Goal: Transaction & Acquisition: Register for event/course

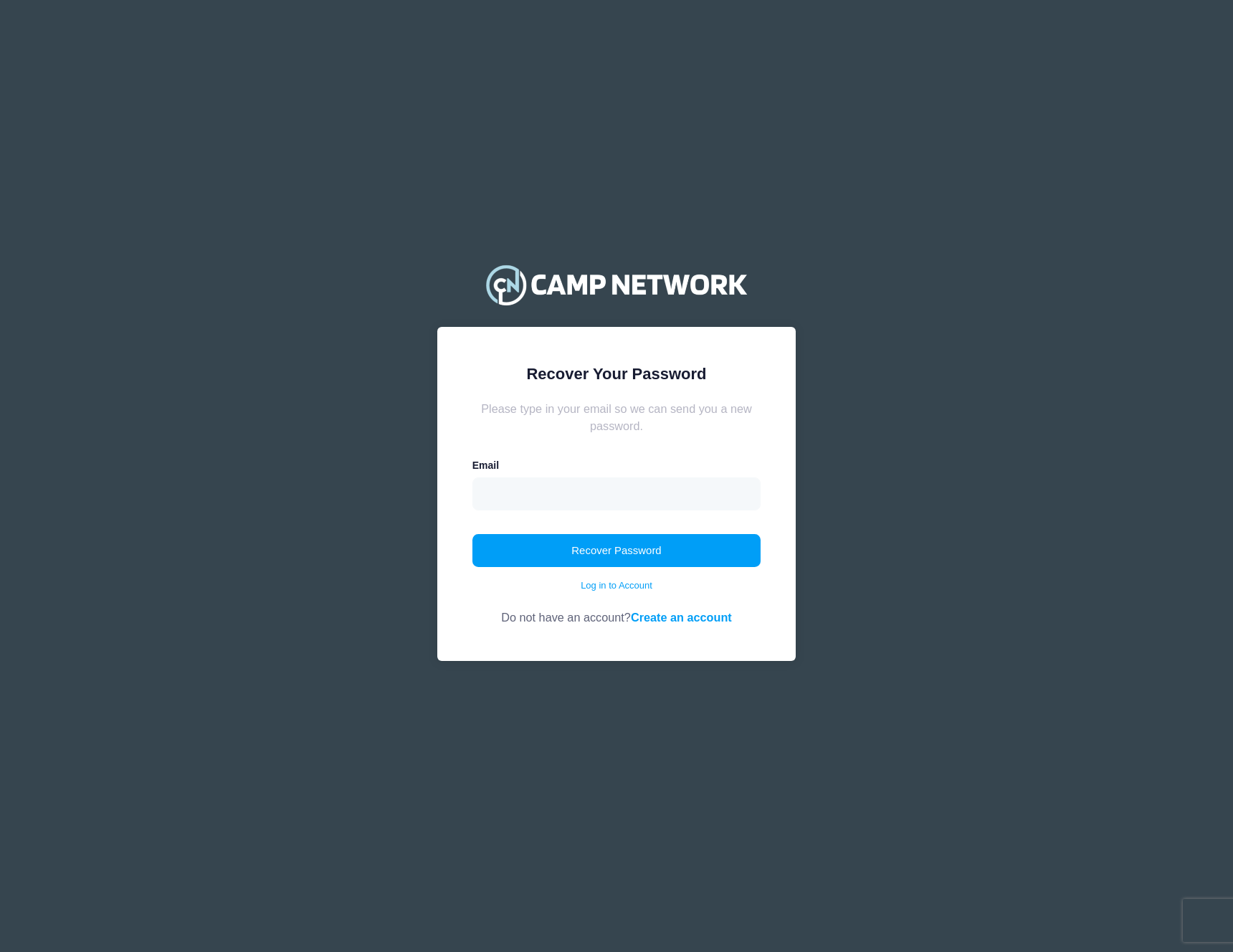
click at [643, 469] on div "Email" at bounding box center [616, 484] width 289 height 52
click at [641, 499] on input "email" at bounding box center [616, 494] width 289 height 33
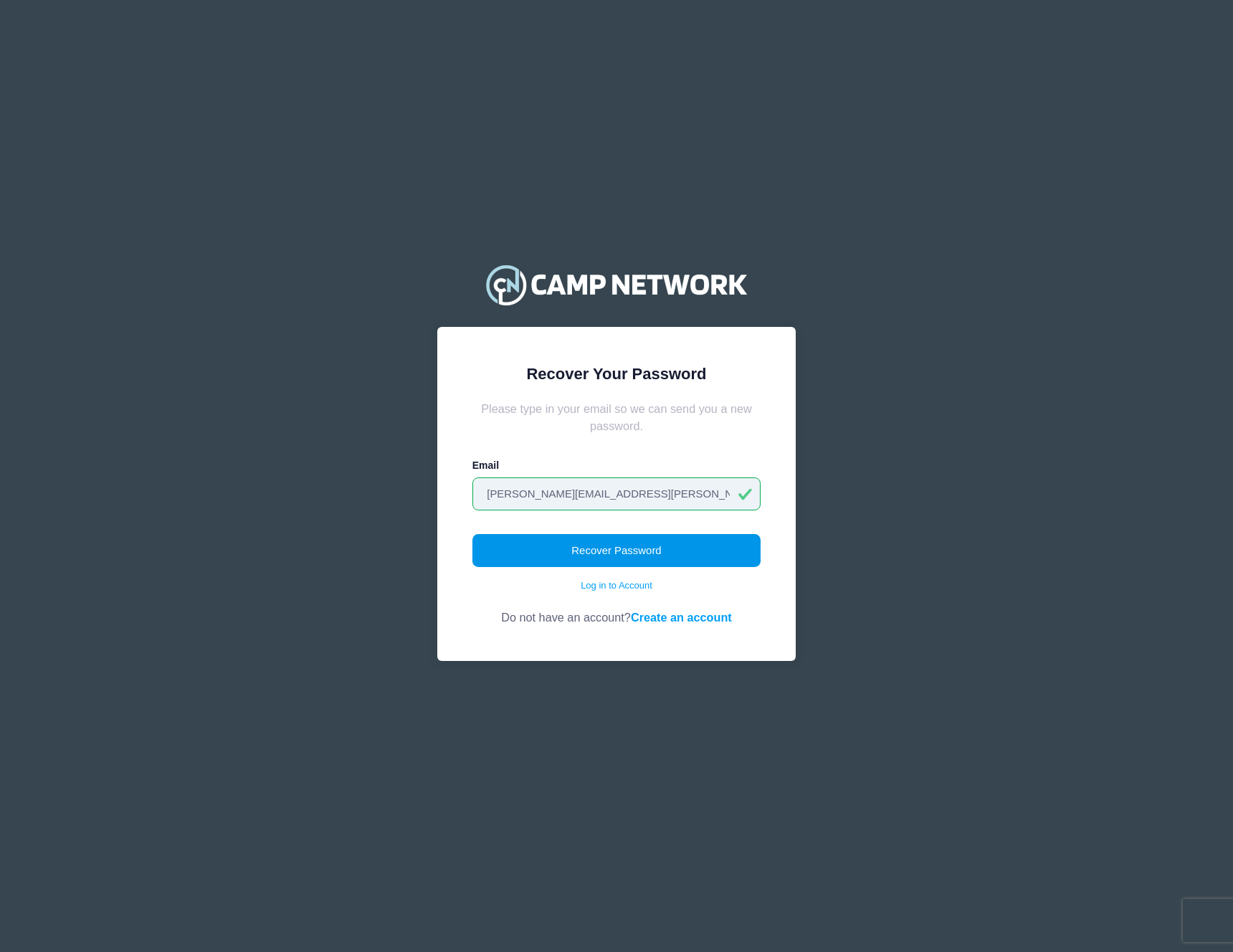
type input "[PERSON_NAME][EMAIL_ADDRESS][PERSON_NAME][DOMAIN_NAME]"
click at [636, 541] on button "Recover Password" at bounding box center [616, 551] width 289 height 33
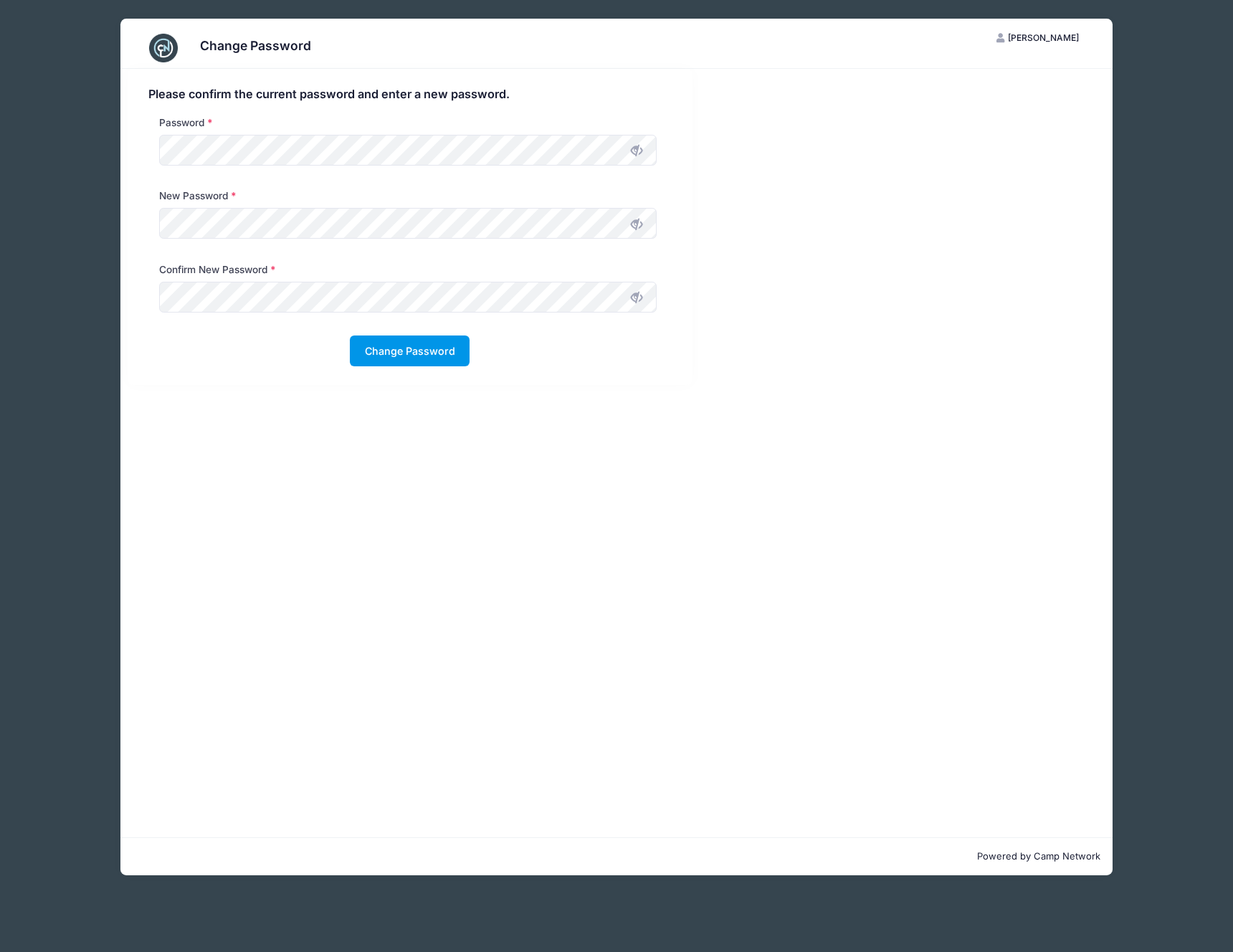
click at [435, 359] on button "Change Password" at bounding box center [410, 351] width 120 height 31
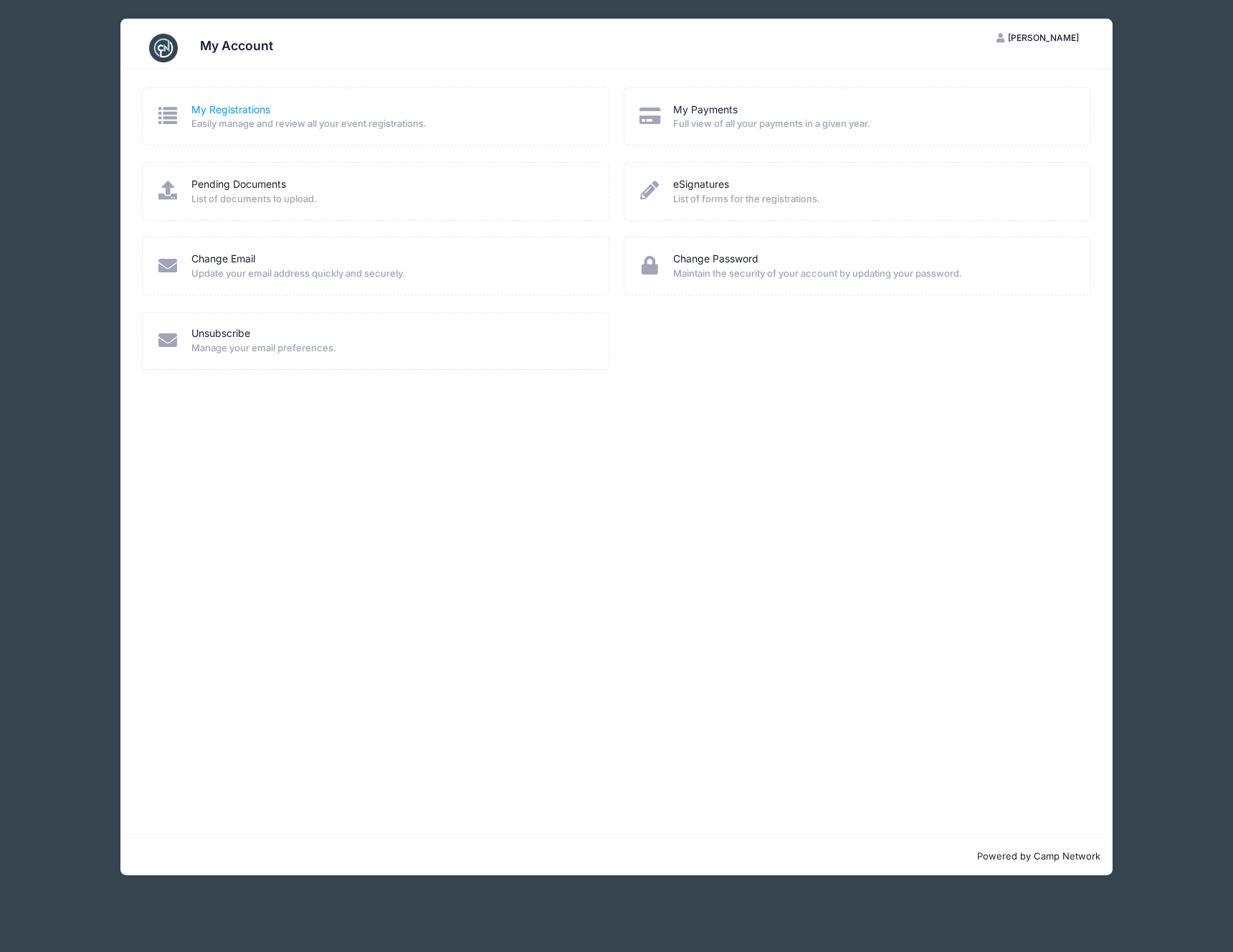
click at [217, 102] on link "My Registrations" at bounding box center [231, 110] width 79 height 15
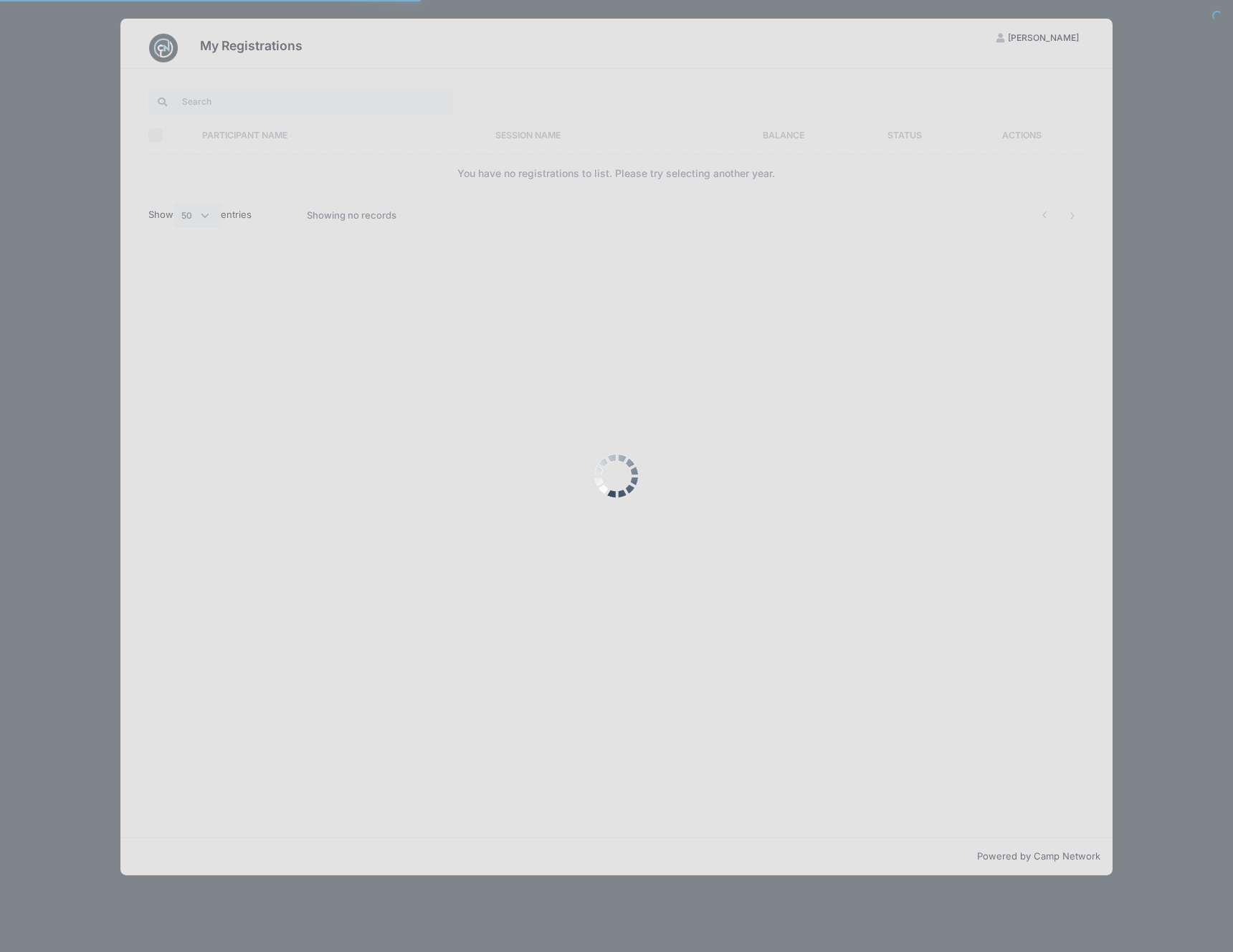
select select "50"
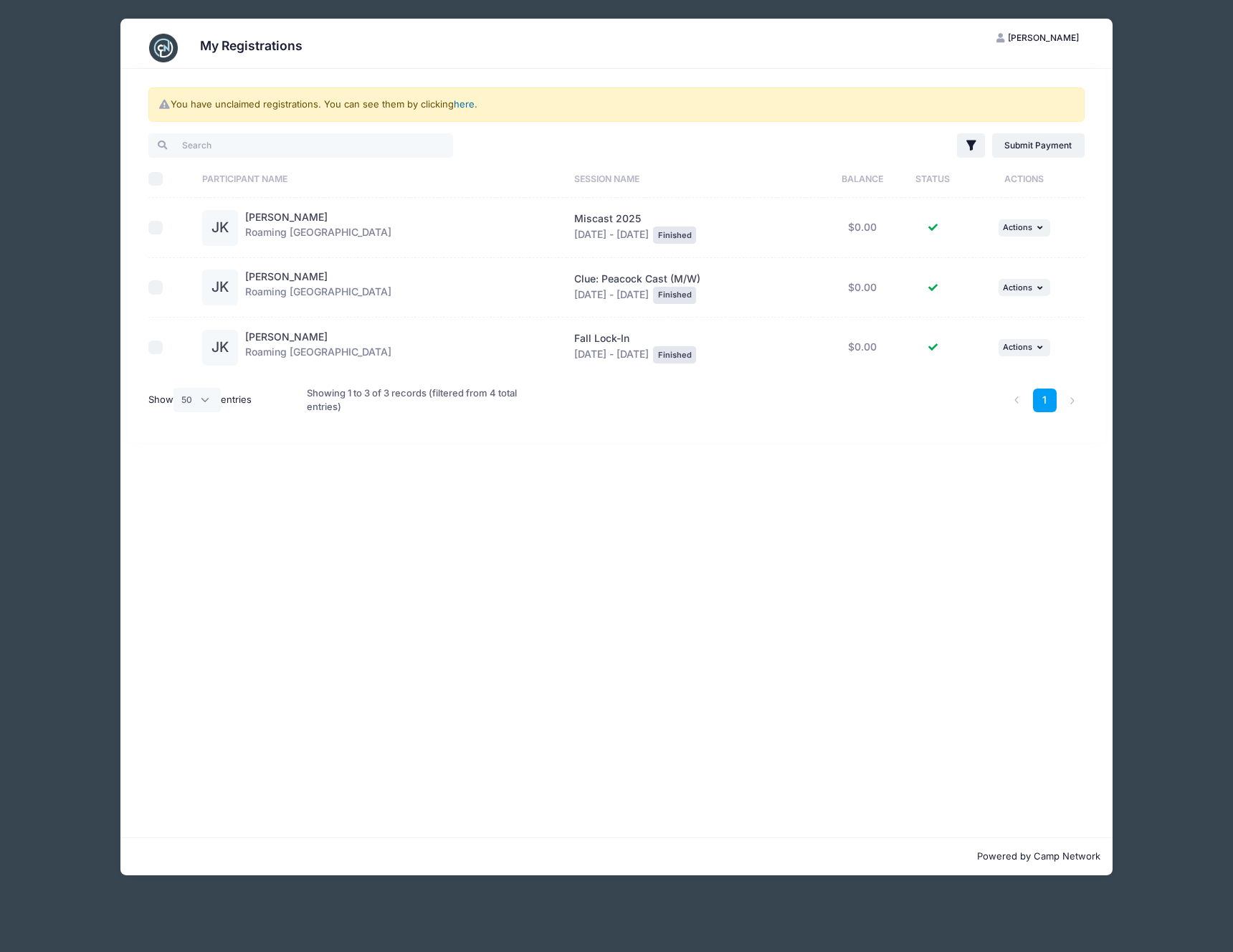
click at [466, 105] on link "here" at bounding box center [464, 104] width 21 height 12
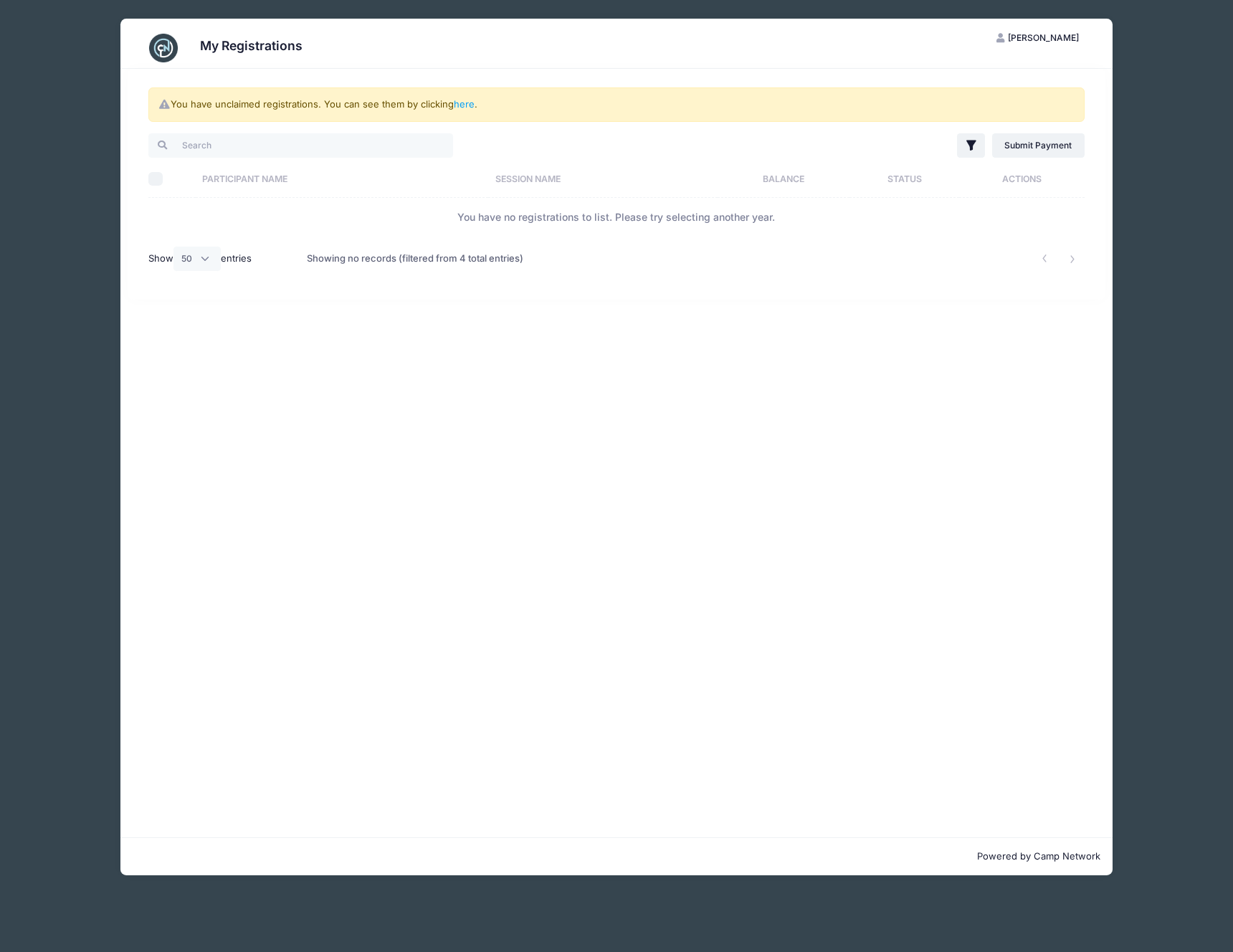
click at [1061, 32] on span "[PERSON_NAME]" at bounding box center [1043, 37] width 71 height 11
click at [1028, 82] on link "My Account" at bounding box center [1001, 72] width 166 height 27
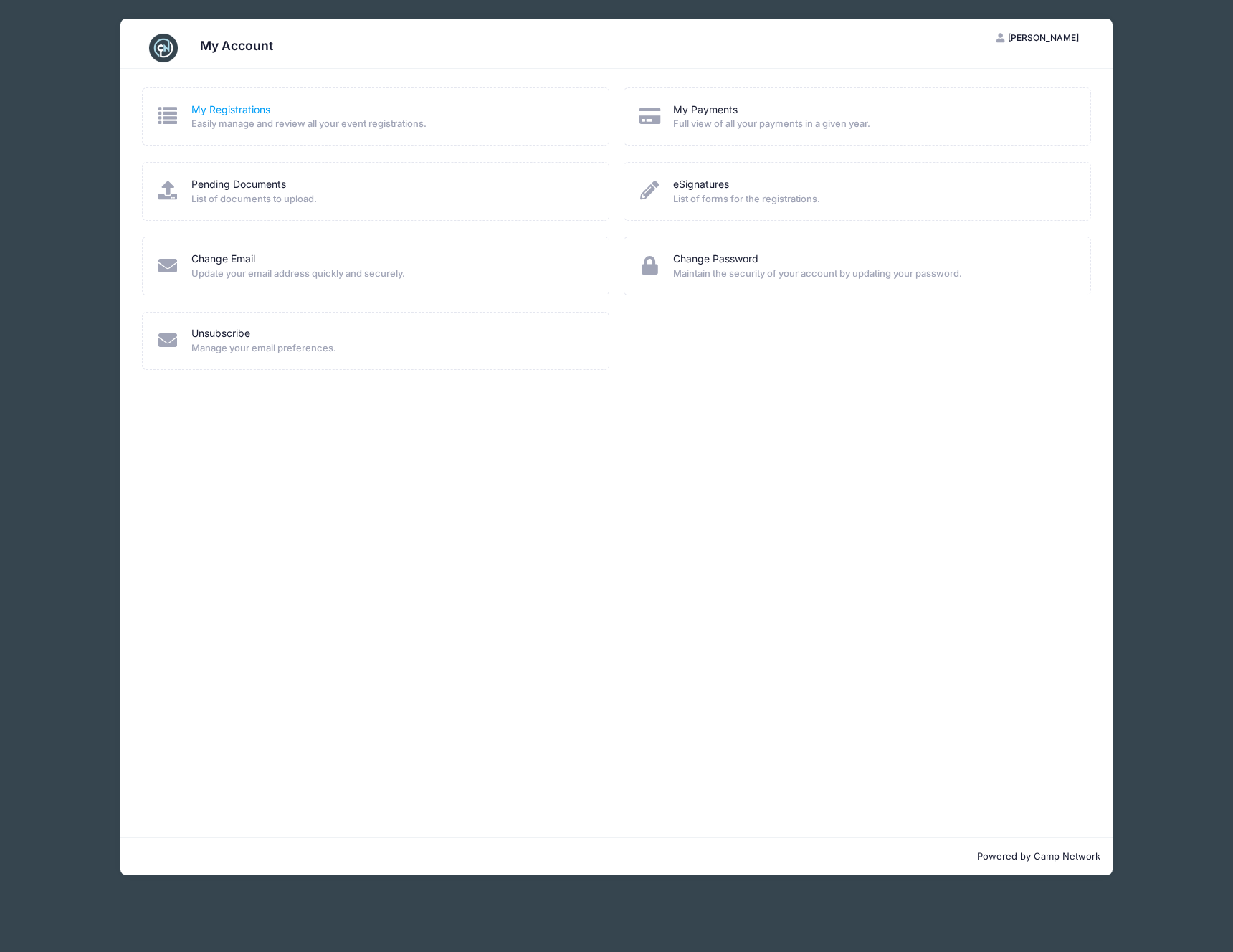
click at [197, 110] on link "My Registrations" at bounding box center [231, 110] width 79 height 15
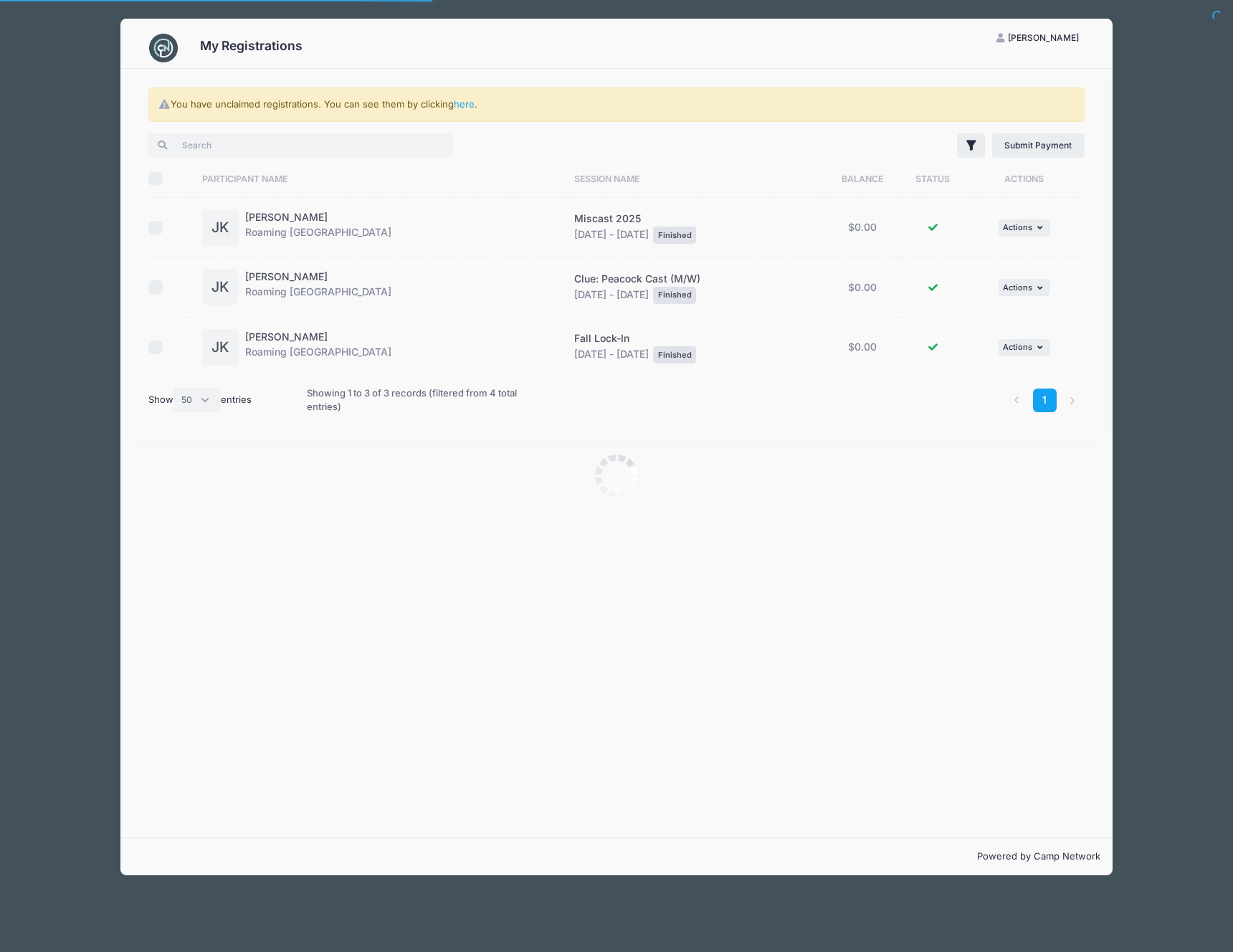
select select "50"
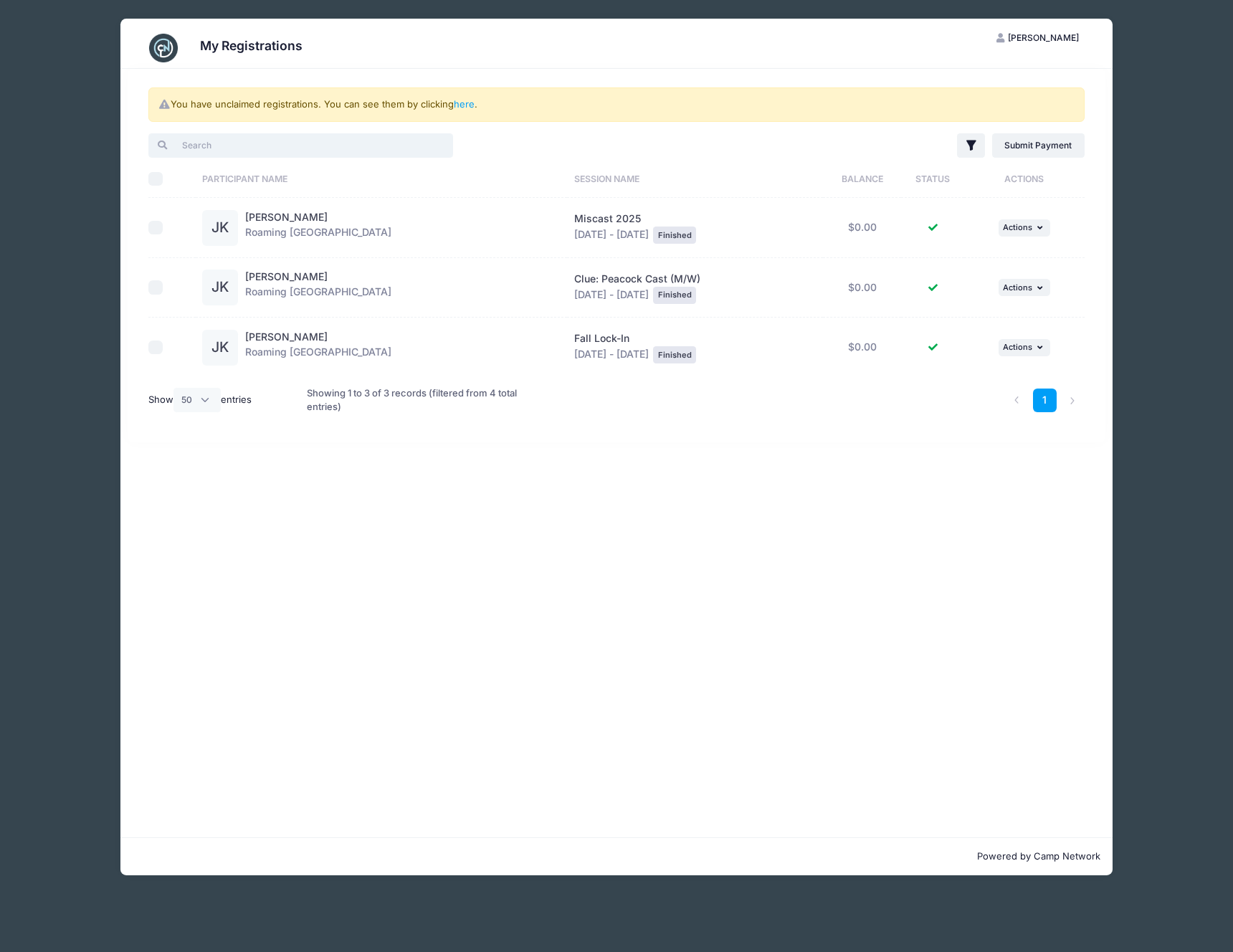
click at [212, 142] on input "search" at bounding box center [301, 145] width 305 height 24
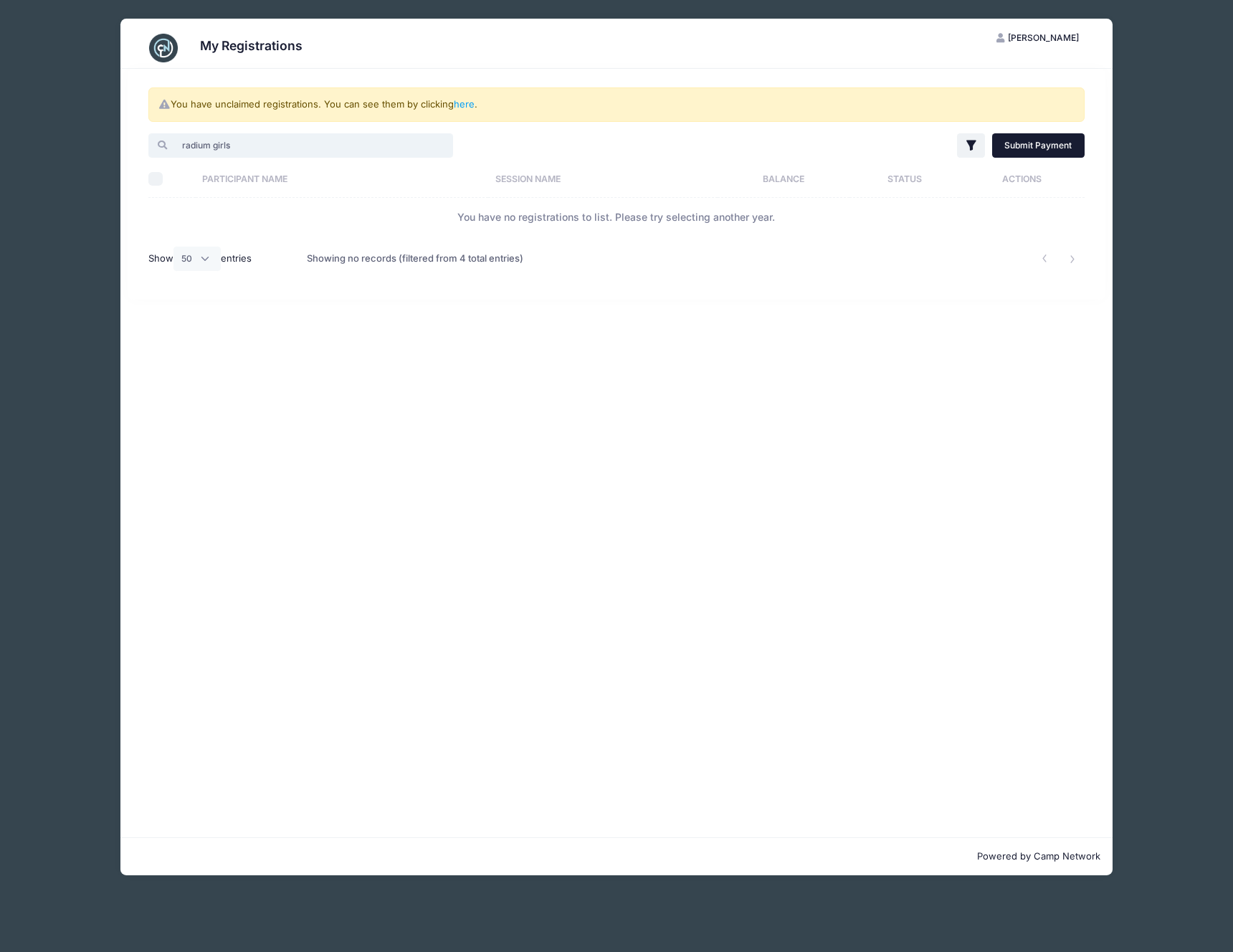
type input "radium girls"
click at [1050, 143] on link "Submit Payment" at bounding box center [1038, 145] width 92 height 24
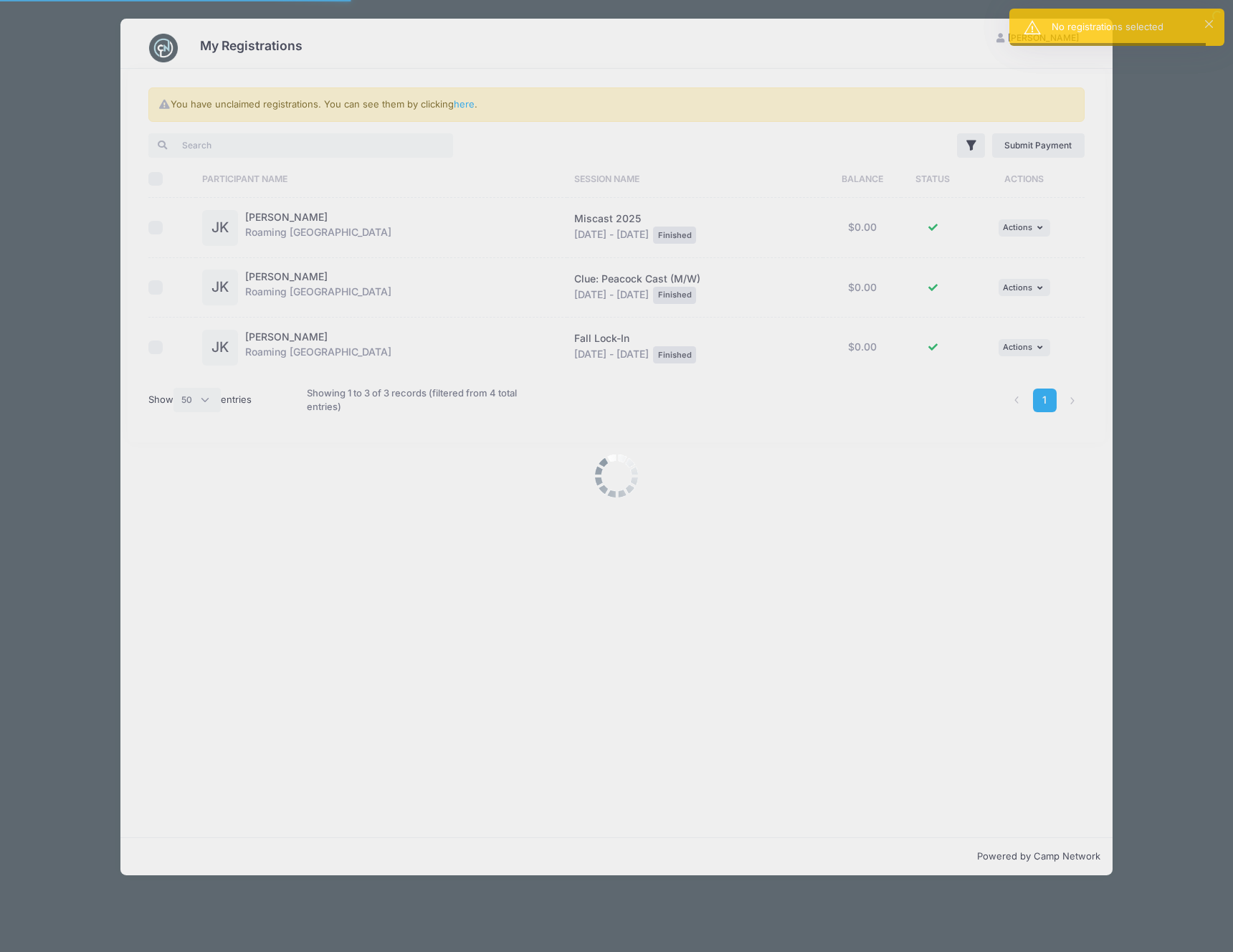
select select "50"
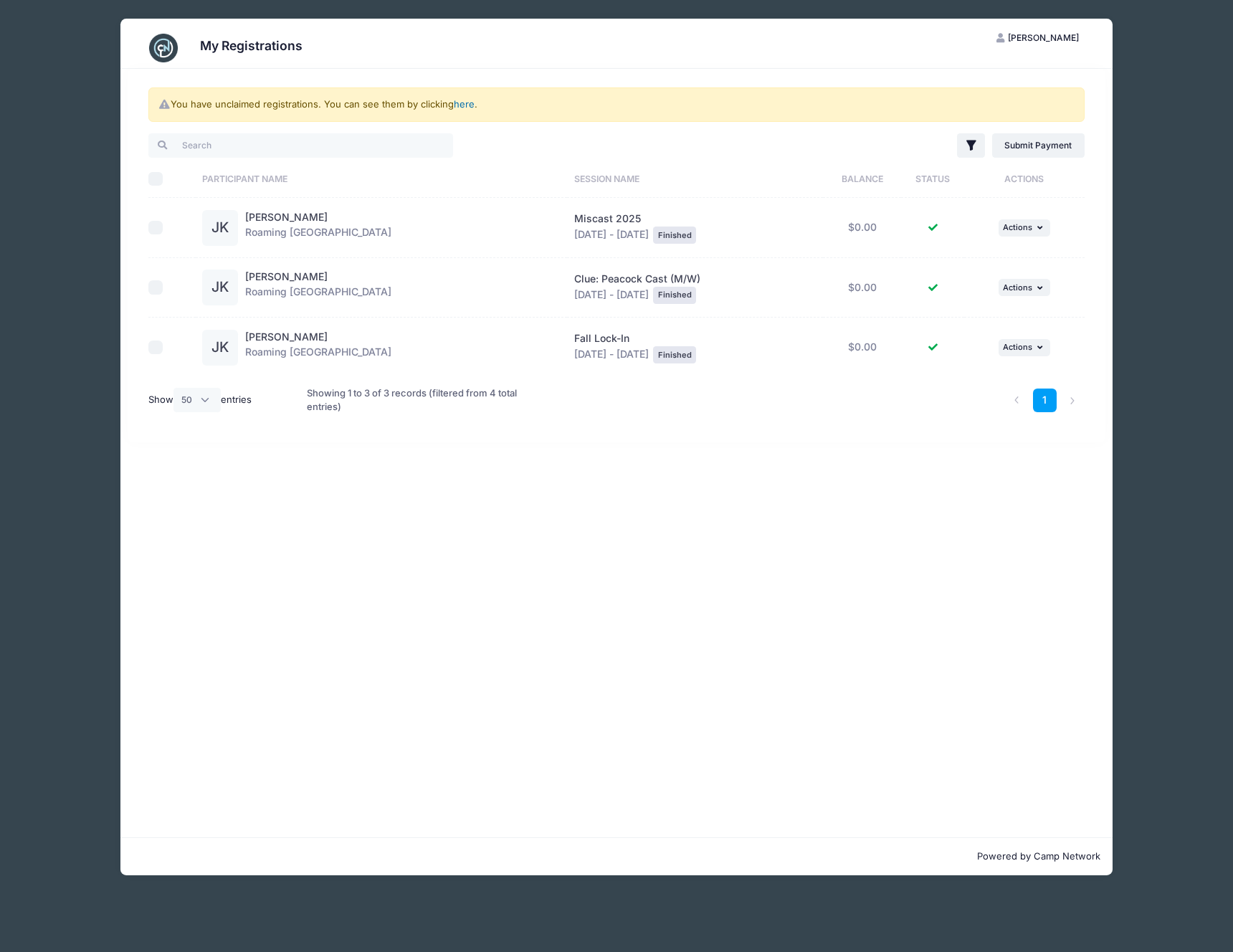
click at [461, 103] on link "here" at bounding box center [464, 104] width 21 height 12
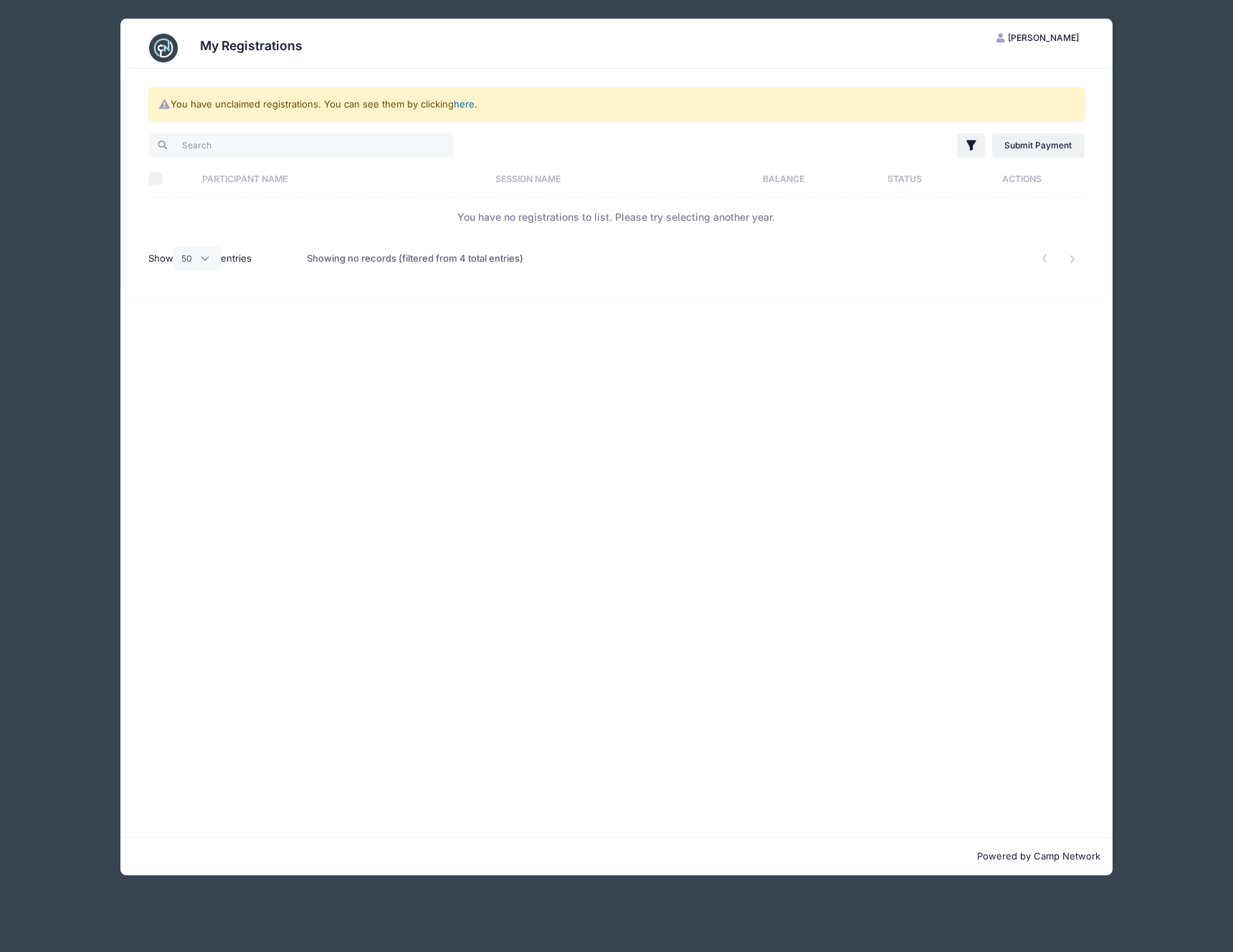
click at [461, 103] on link "here" at bounding box center [464, 104] width 21 height 12
click at [1071, 32] on span "[PERSON_NAME]" at bounding box center [1043, 37] width 71 height 11
click at [957, 114] on link "Logout" at bounding box center [1001, 110] width 166 height 27
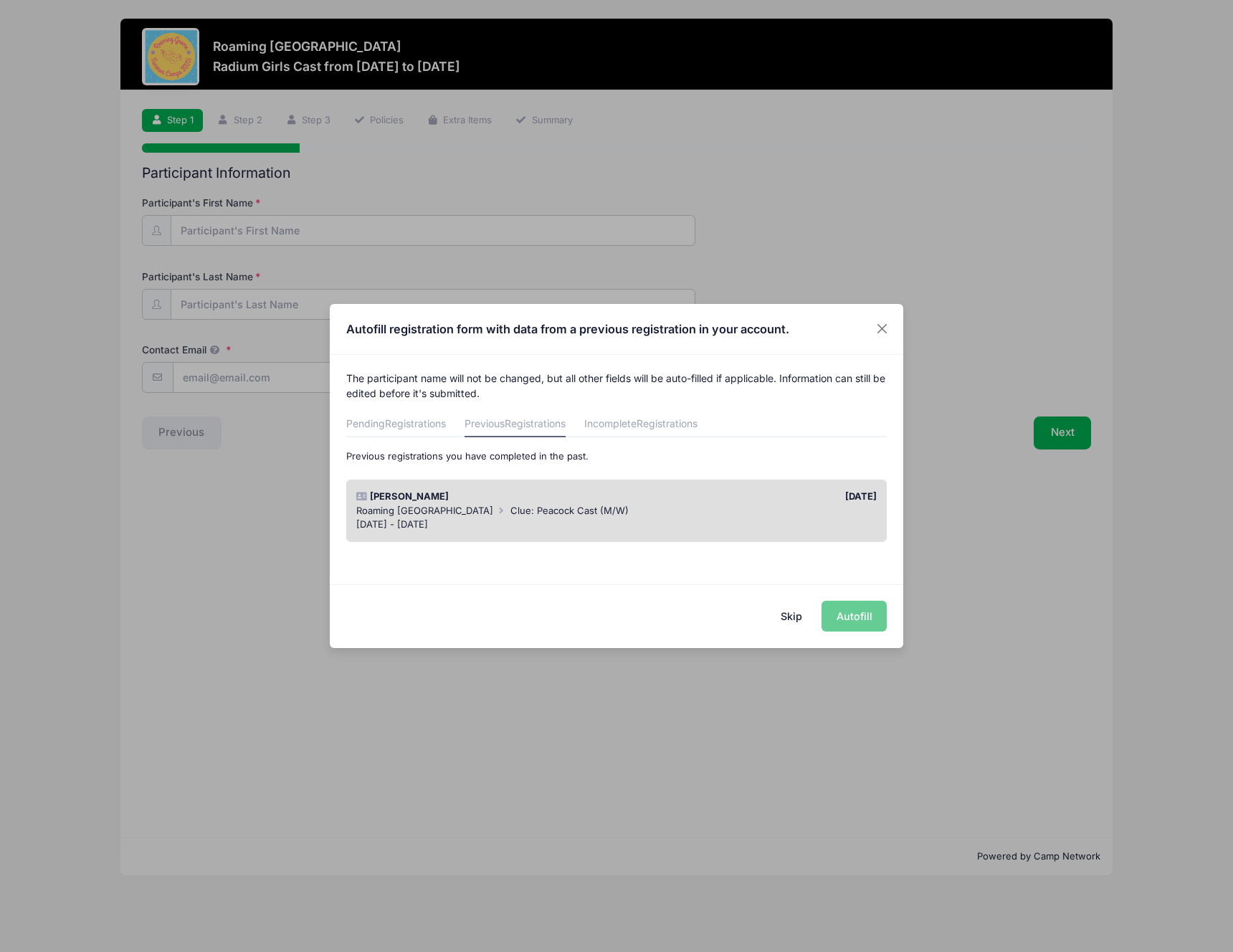
click at [851, 613] on div "Skip Autofill" at bounding box center [616, 616] width 573 height 64
click at [850, 618] on div "Skip Autofill" at bounding box center [616, 616] width 573 height 64
click at [842, 618] on div "Skip Autofill" at bounding box center [616, 616] width 573 height 64
click at [795, 618] on button "Skip" at bounding box center [791, 616] width 51 height 31
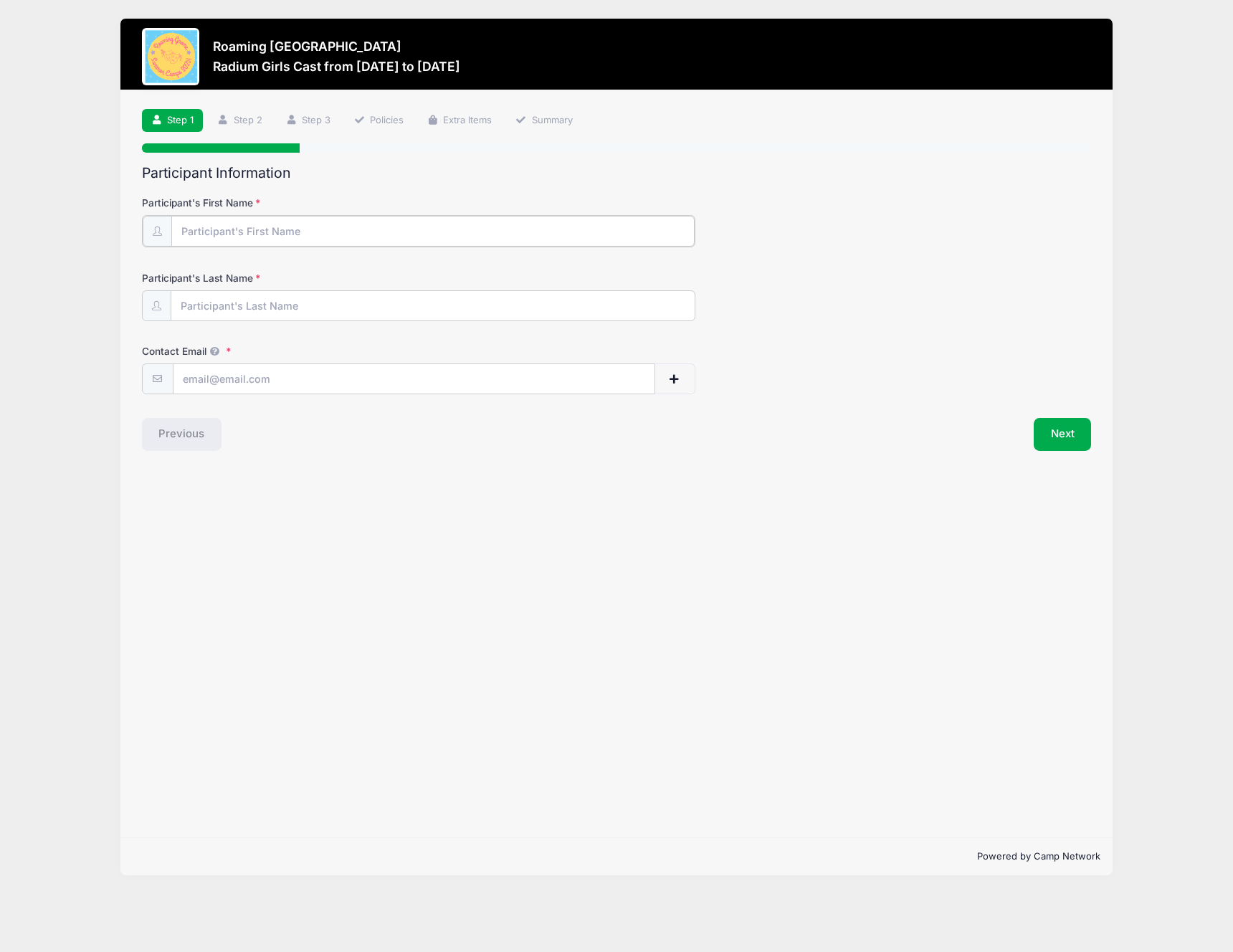
click at [352, 226] on input "Participant's First Name" at bounding box center [433, 231] width 524 height 31
type input "[PERSON_NAME]"
type input "[PERSON_NAME][EMAIL_ADDRESS][PERSON_NAME][DOMAIN_NAME]"
click at [661, 386] on button "button" at bounding box center [675, 377] width 42 height 31
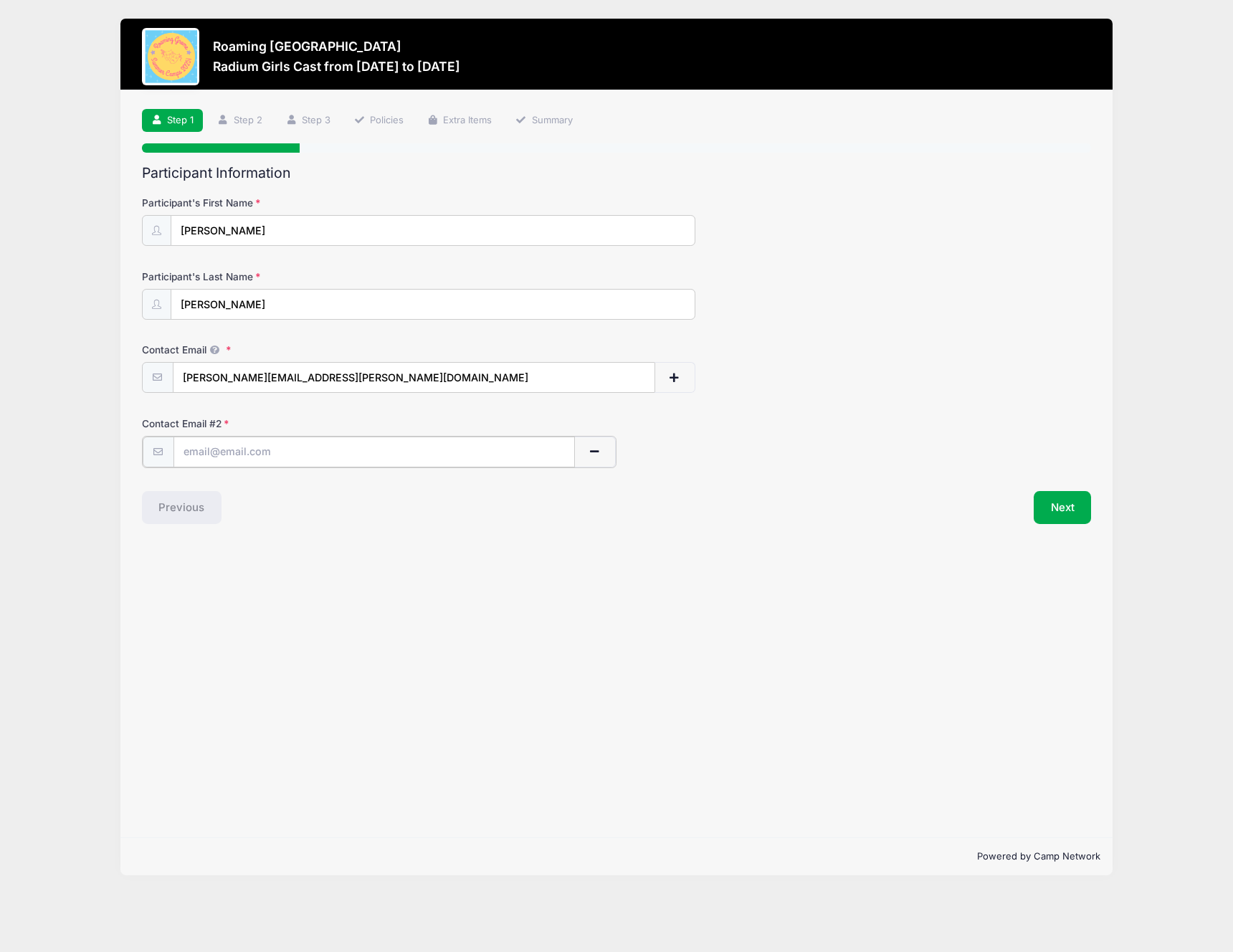
click at [439, 445] on input "text" at bounding box center [374, 451] width 402 height 31
type input "[EMAIL_ADDRESS][DOMAIN_NAME]"
click at [1058, 511] on button "Next" at bounding box center [1063, 506] width 58 height 33
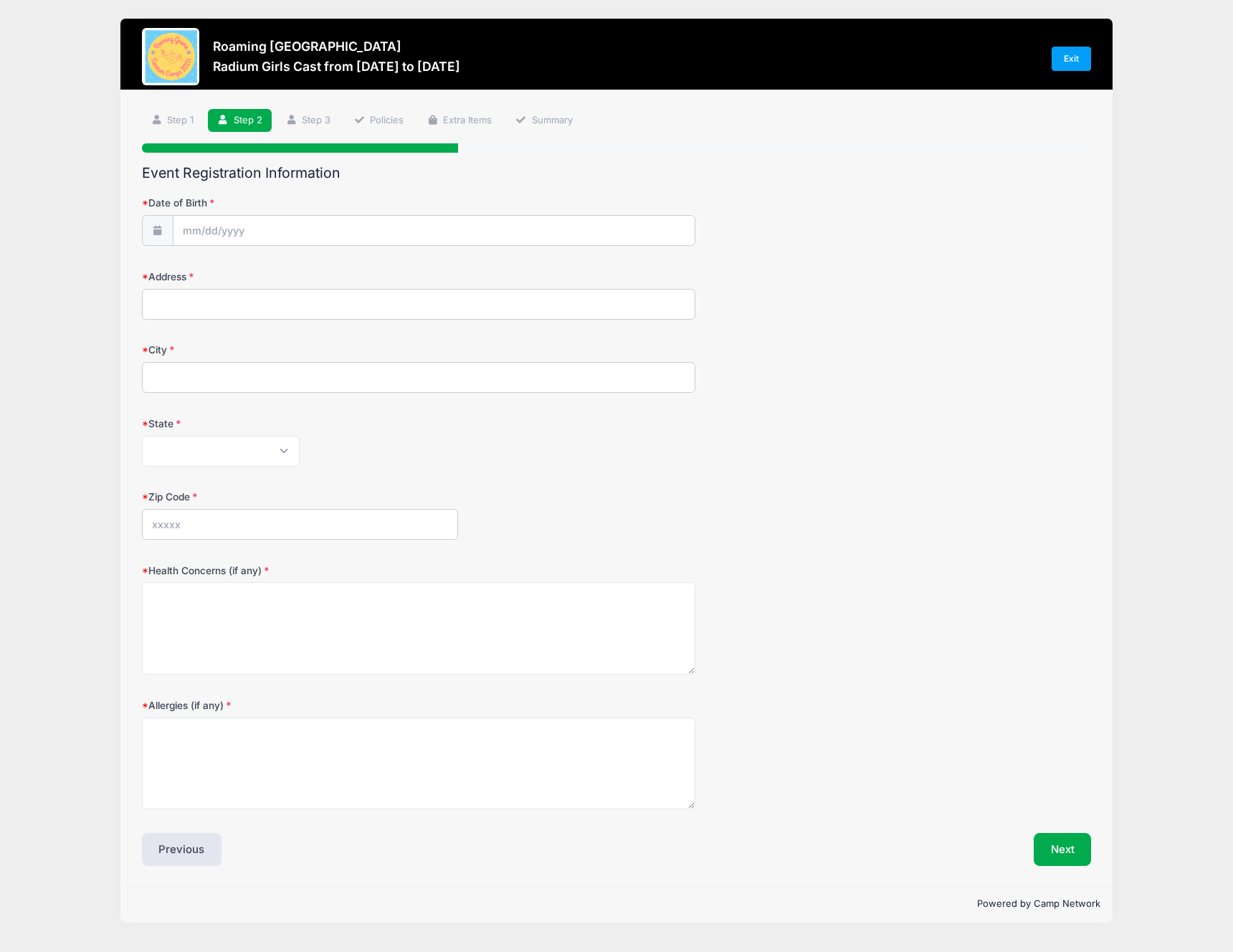
click at [382, 259] on form "Date of Birth Address City State Alabama Alaska American Samoa Arizona Arkansas…" at bounding box center [616, 502] width 950 height 613
click at [339, 241] on body "Processing Request Please wait... Processing Request Please wait... Processing …" at bounding box center [616, 476] width 1233 height 952
click at [197, 232] on input "Date of Birth" at bounding box center [434, 231] width 522 height 31
click at [302, 272] on input "2025" at bounding box center [308, 269] width 47 height 22
click at [324, 265] on span at bounding box center [326, 263] width 10 height 11
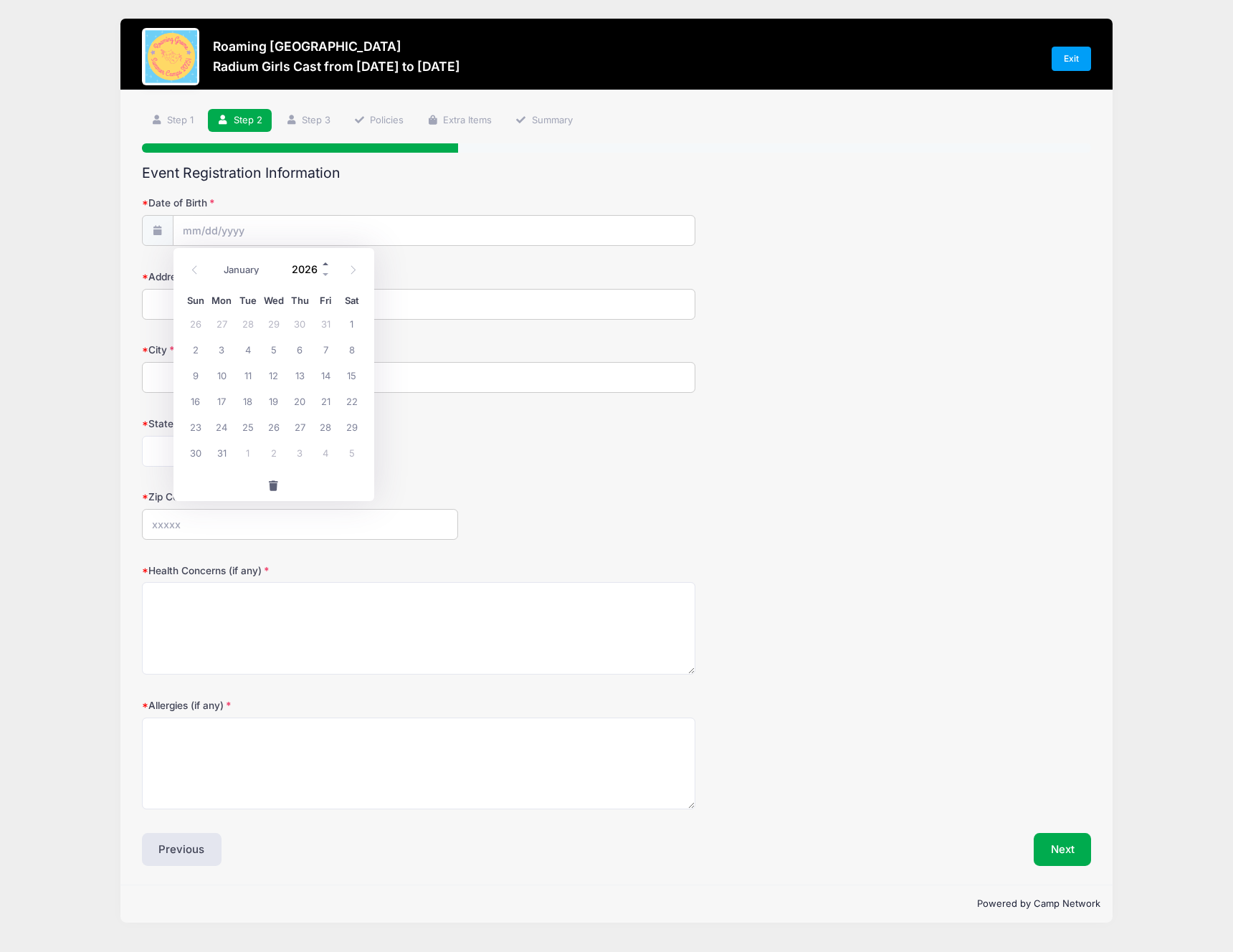
click at [324, 265] on span at bounding box center [326, 263] width 10 height 11
click at [325, 280] on div "January February March April May June July August September October November De…" at bounding box center [273, 270] width 182 height 33
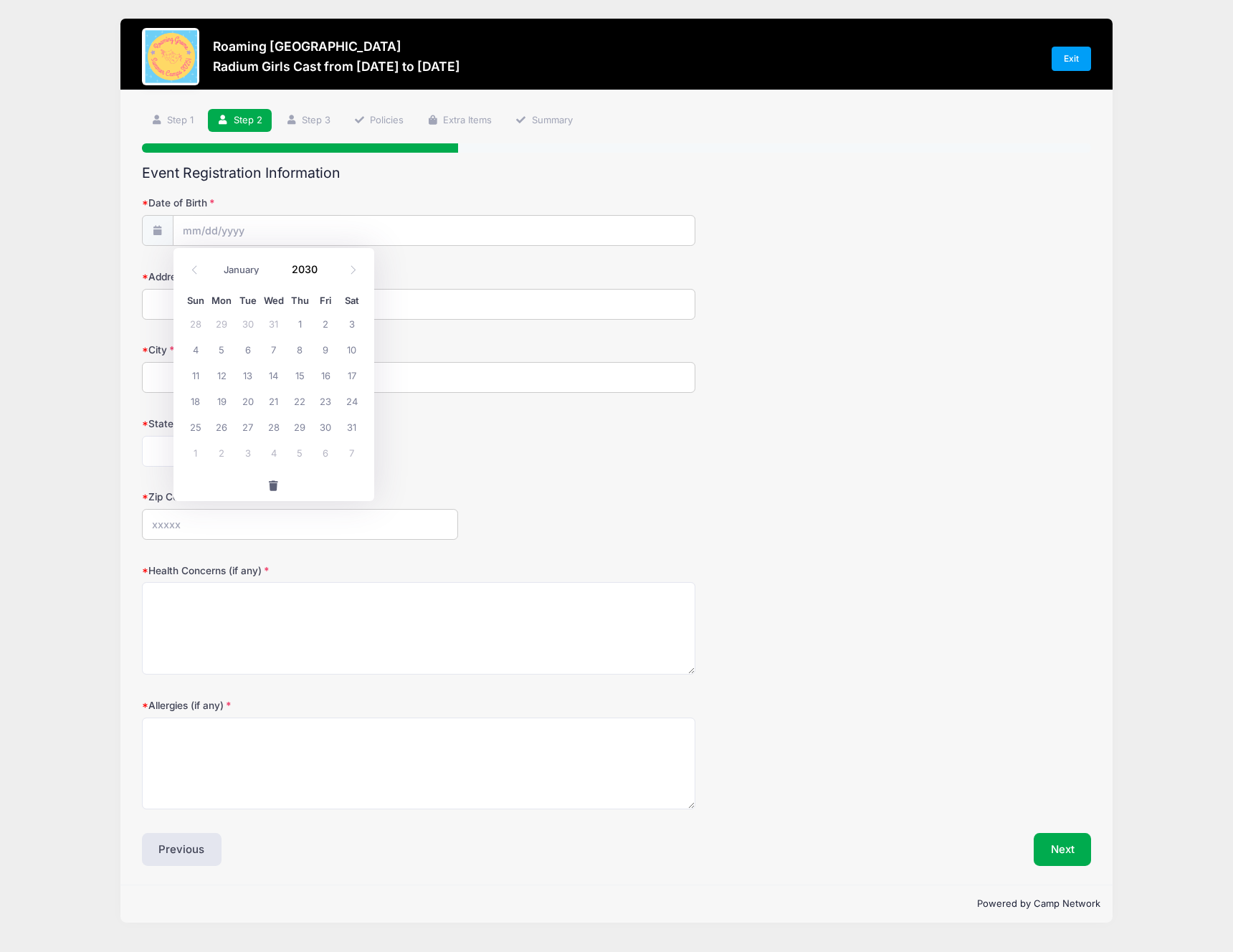
click at [325, 280] on div "January February March April May June July August September October November De…" at bounding box center [273, 270] width 182 height 33
click at [325, 274] on span at bounding box center [326, 274] width 10 height 11
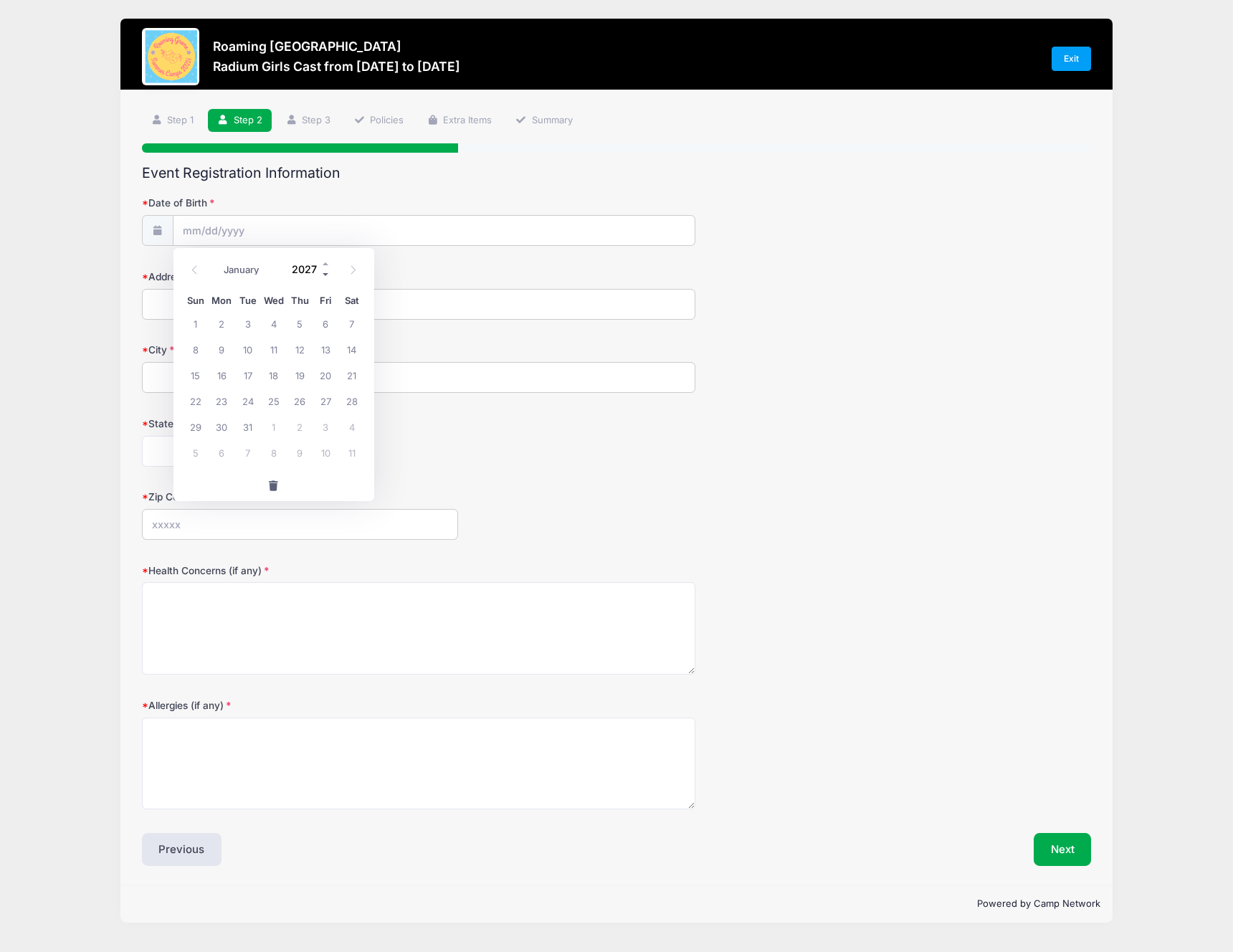
click at [325, 274] on span at bounding box center [326, 274] width 10 height 11
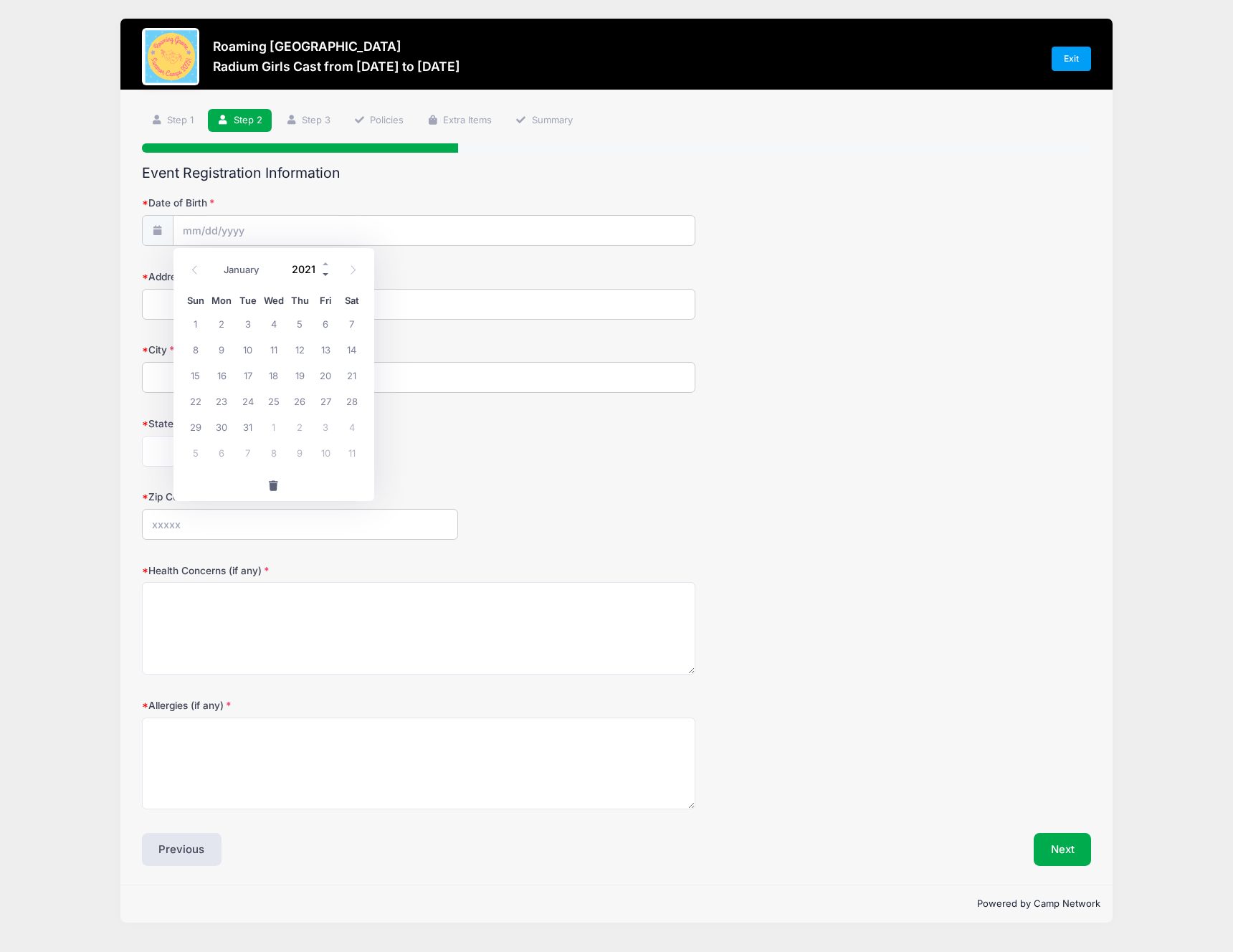
click at [325, 274] on span at bounding box center [326, 274] width 10 height 11
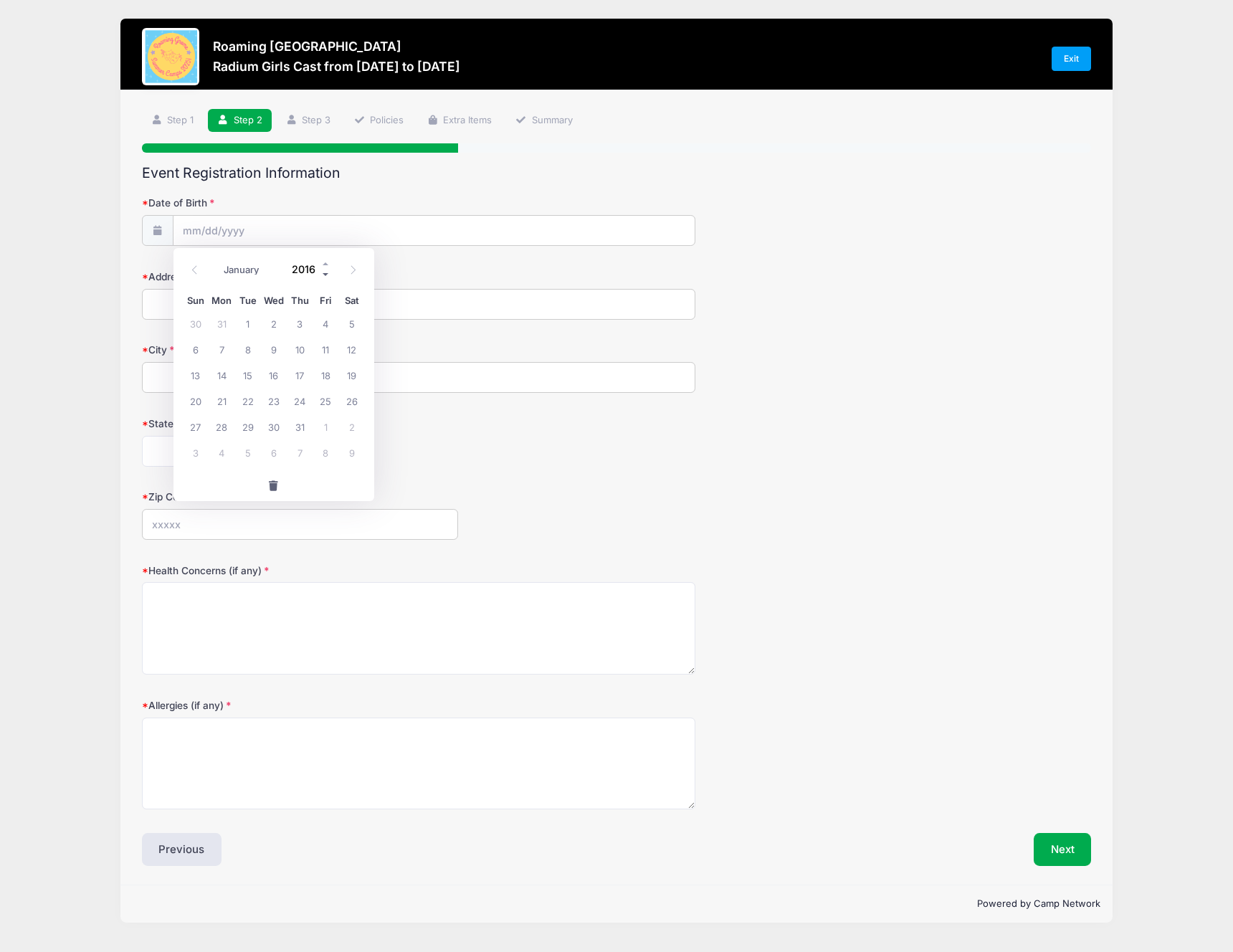
click at [325, 274] on span at bounding box center [326, 274] width 10 height 11
type input "2012"
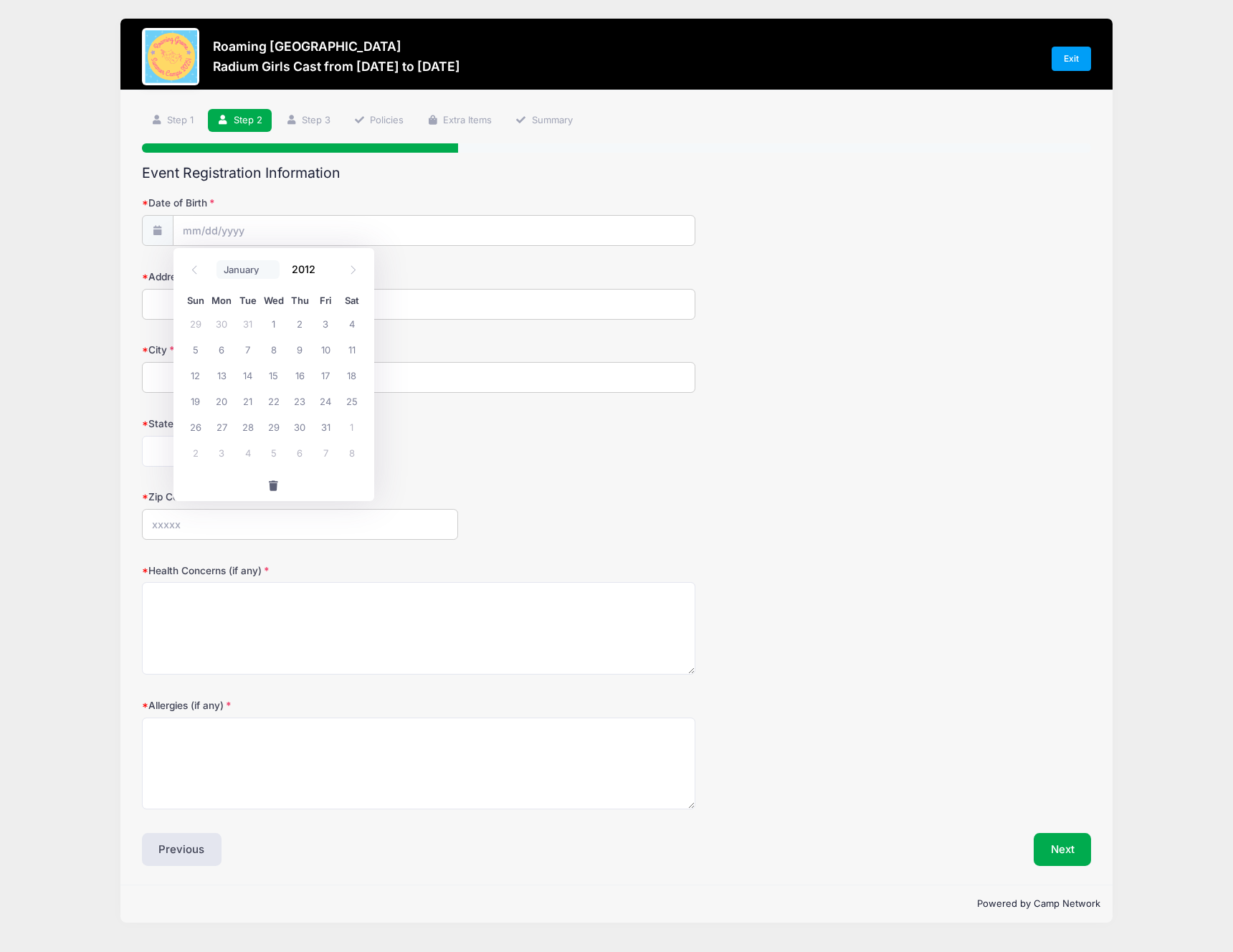
click at [227, 264] on select "January February March April May June July August September October November De…" at bounding box center [248, 269] width 64 height 18
select select "3"
click at [217, 260] on select "January February March April May June July August September October November De…" at bounding box center [248, 269] width 64 height 18
click at [248, 382] on span "17" at bounding box center [247, 374] width 26 height 26
type input "[DATE]"
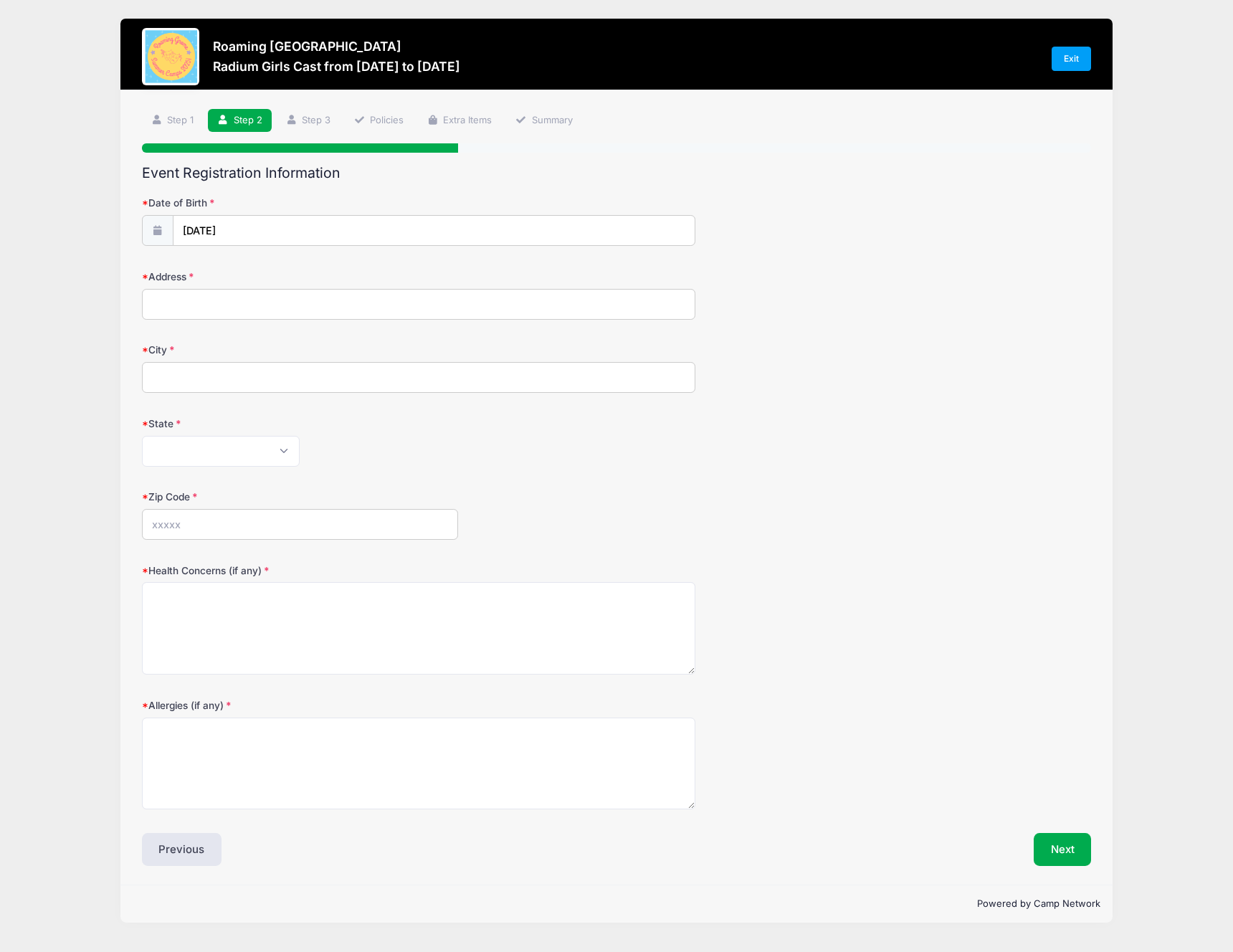
click at [240, 307] on input "Address" at bounding box center [418, 304] width 554 height 31
type input "[STREET_ADDRESS]"
type input "[GEOGRAPHIC_DATA]"
select select "CO"
type input "80238"
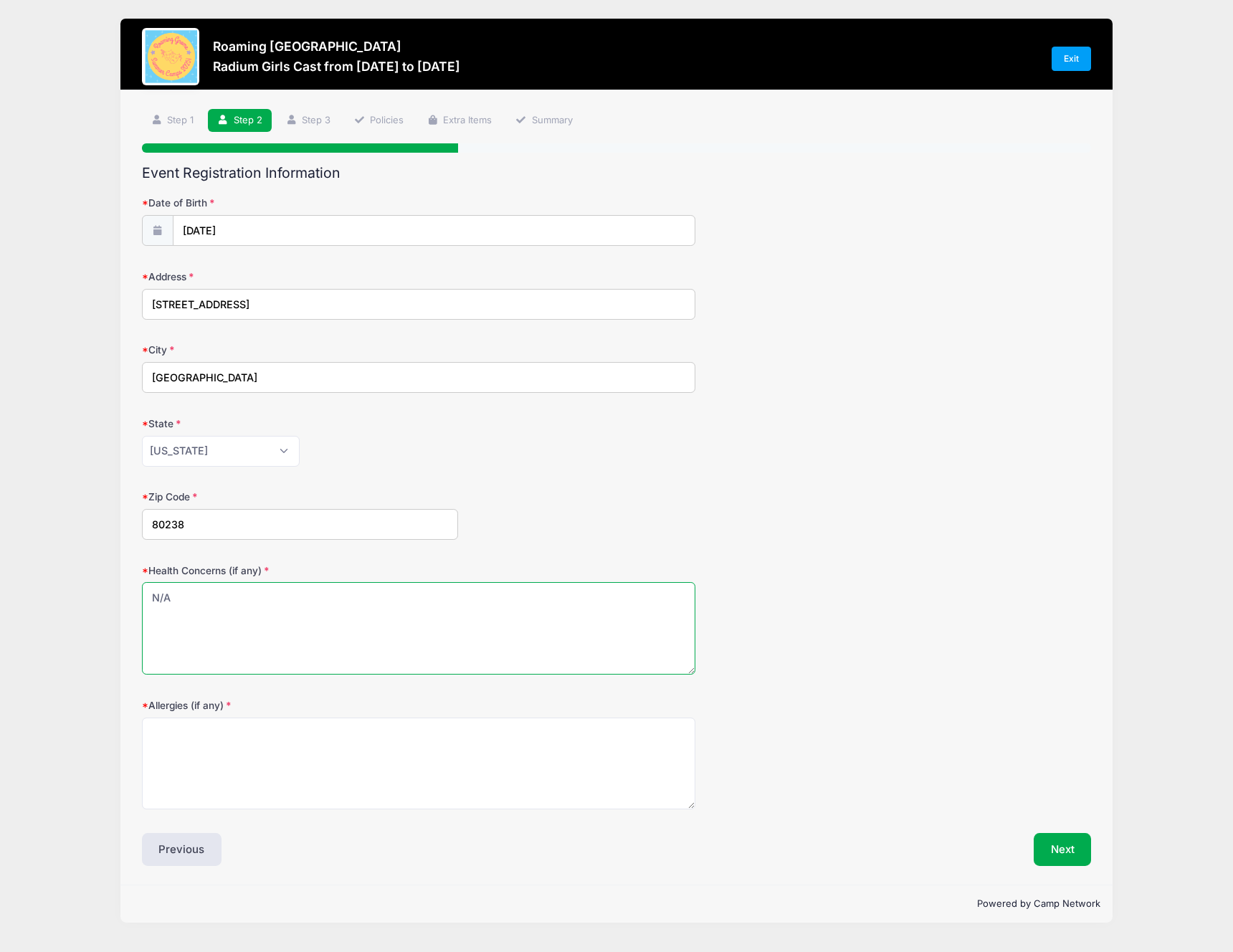
type textarea "N/A"
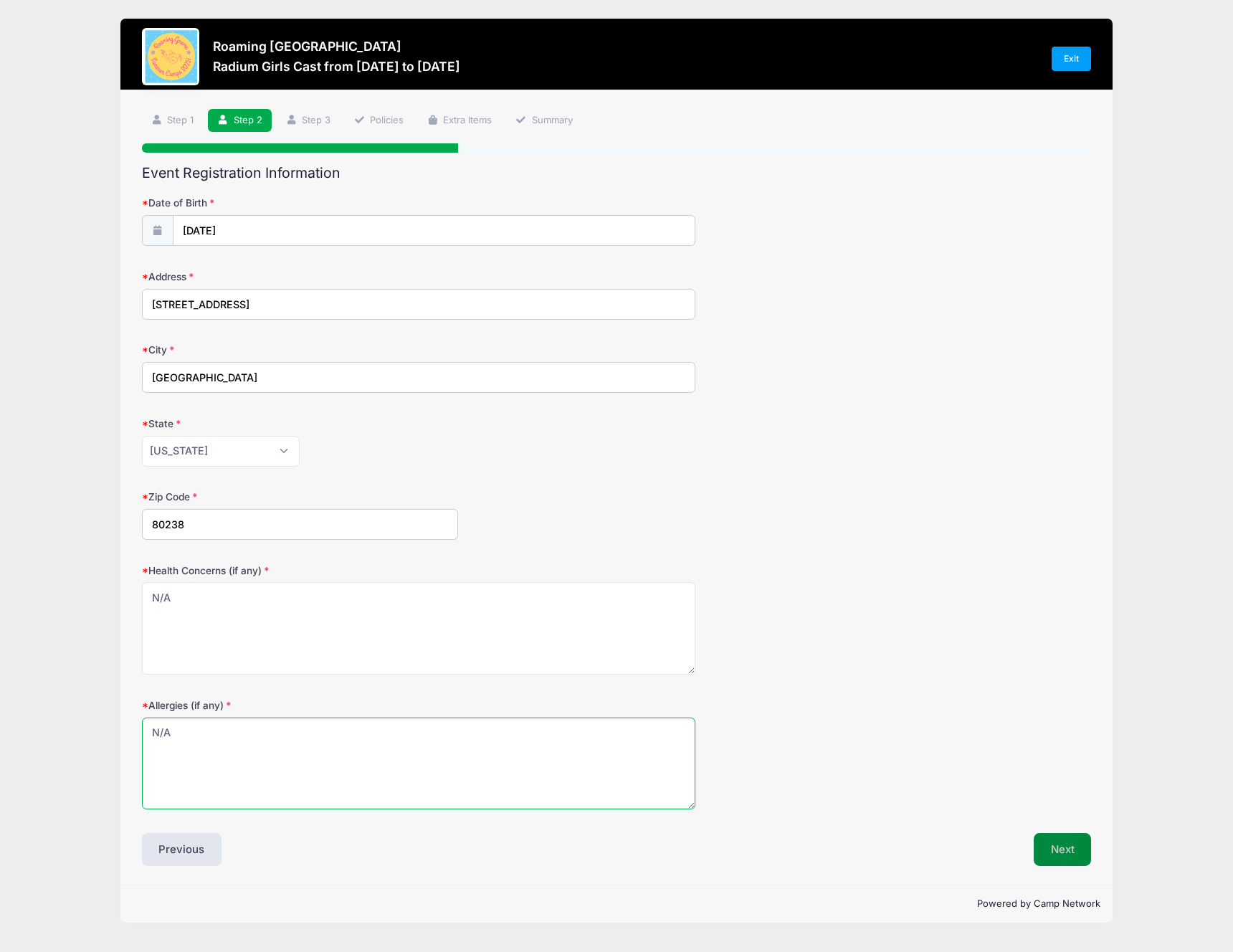
type textarea "N/A"
click at [1044, 842] on button "Next" at bounding box center [1063, 850] width 58 height 33
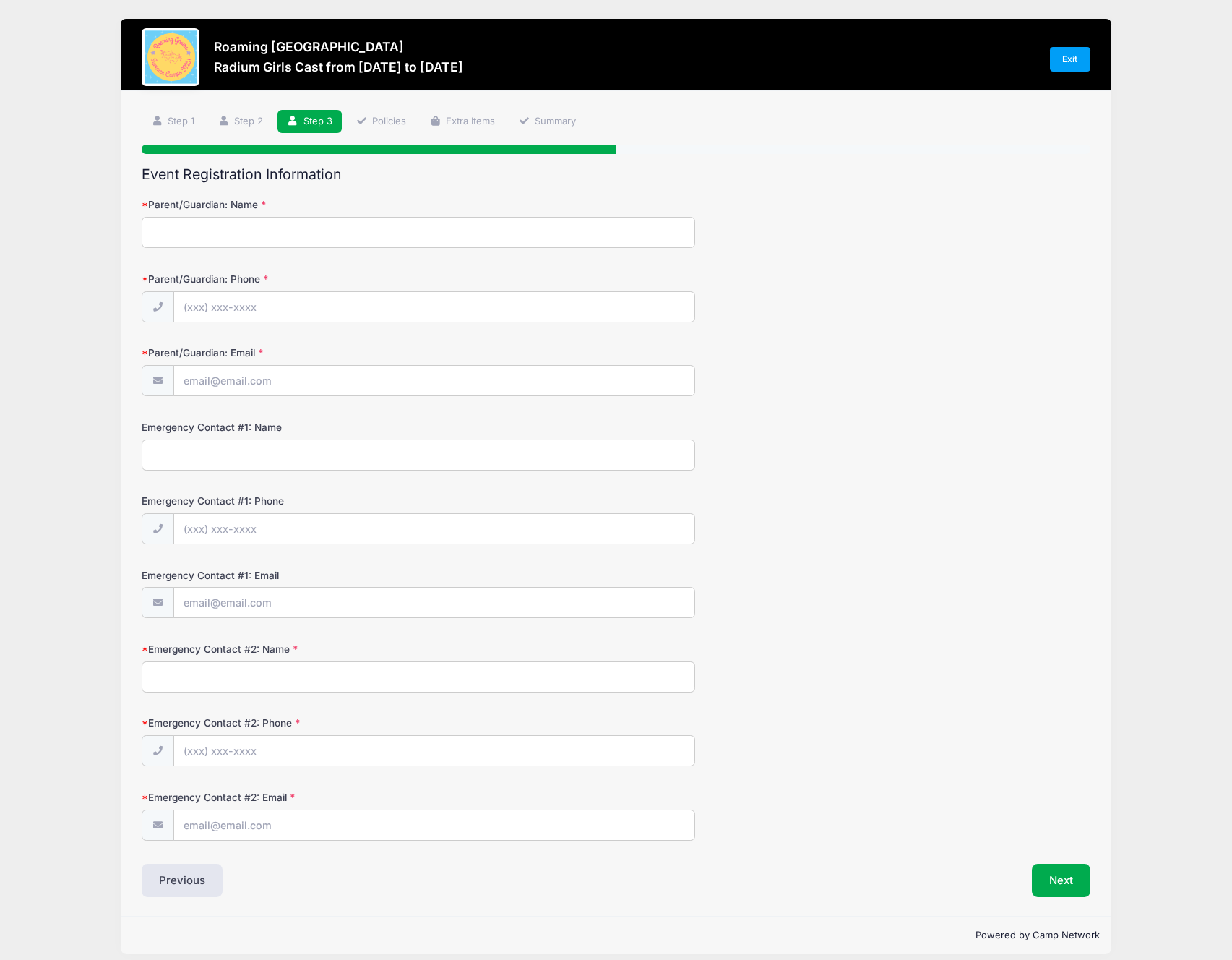
click at [318, 230] on input "Parent/Guardian: Name" at bounding box center [418, 232] width 553 height 31
type input "[PERSON_NAME]"
type input "[PHONE_NUMBER]"
type input "[PERSON_NAME][EMAIL_ADDRESS][PERSON_NAME][DOMAIN_NAME]"
type input "[PERSON_NAME]"
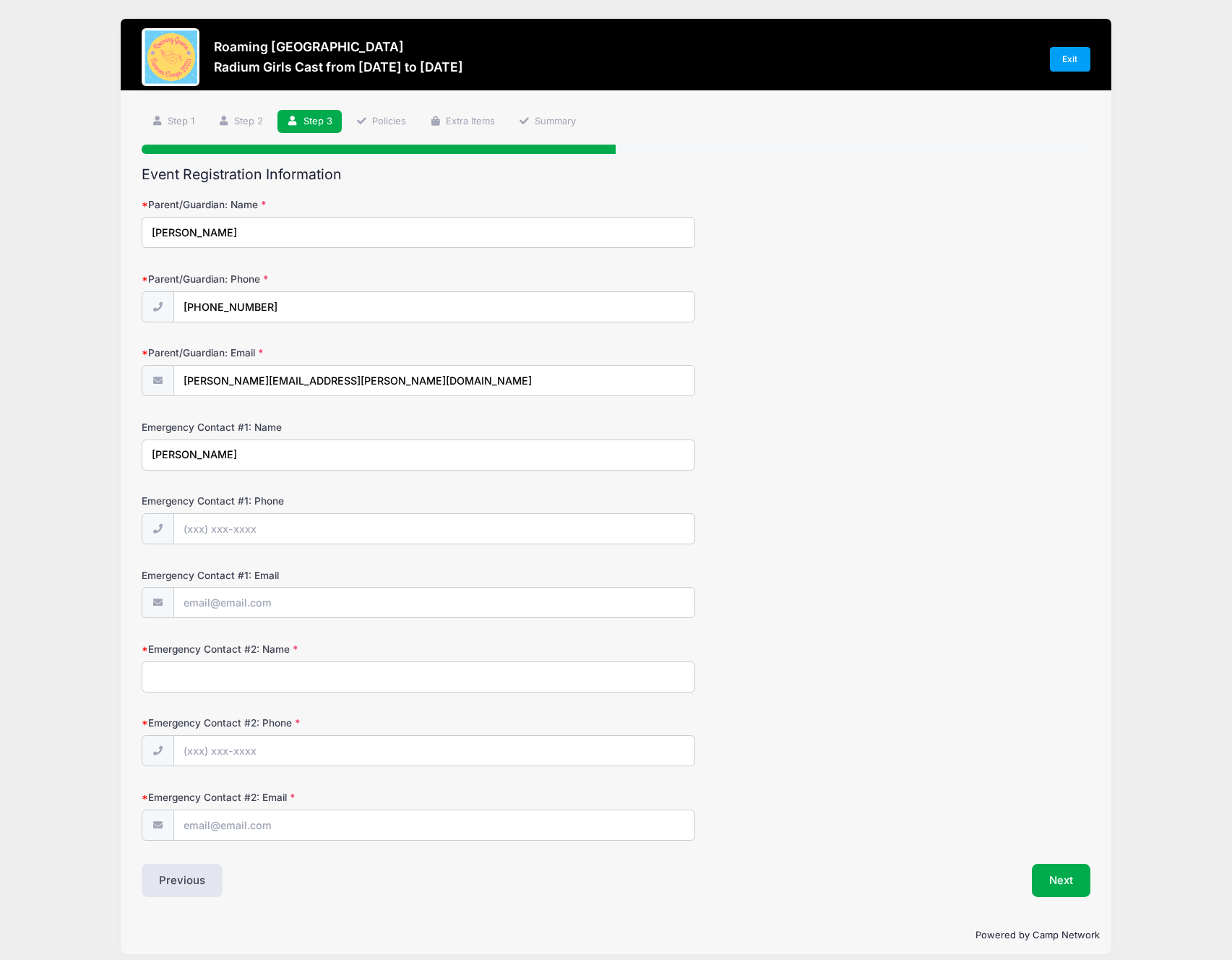
click at [182, 229] on input "[PERSON_NAME]" at bounding box center [418, 232] width 553 height 31
type input "[PERSON_NAME] & [PERSON_NAME]"
click at [190, 530] on input "Emergency Contact #1: Phone" at bounding box center [433, 529] width 520 height 31
type input "[PHONE_NUMBER]"
type input "[PERSON_NAME][EMAIL_ADDRESS][PERSON_NAME][DOMAIN_NAME]"
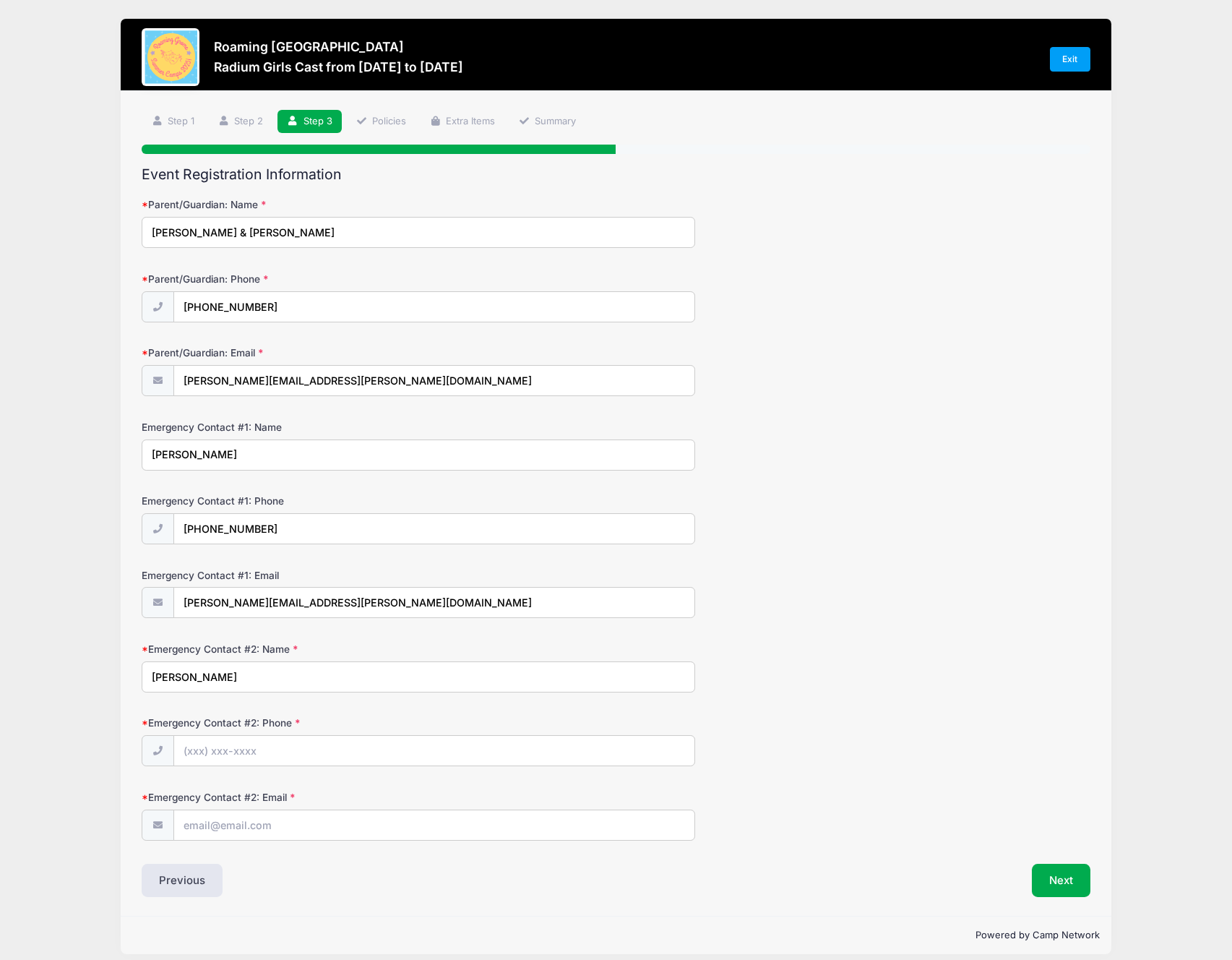
type input "[PERSON_NAME]"
type input "[PHONE_NUMBER]"
type input "[EMAIL_ADDRESS][DOMAIN_NAME]"
click at [1064, 890] on button "Next" at bounding box center [1062, 880] width 59 height 34
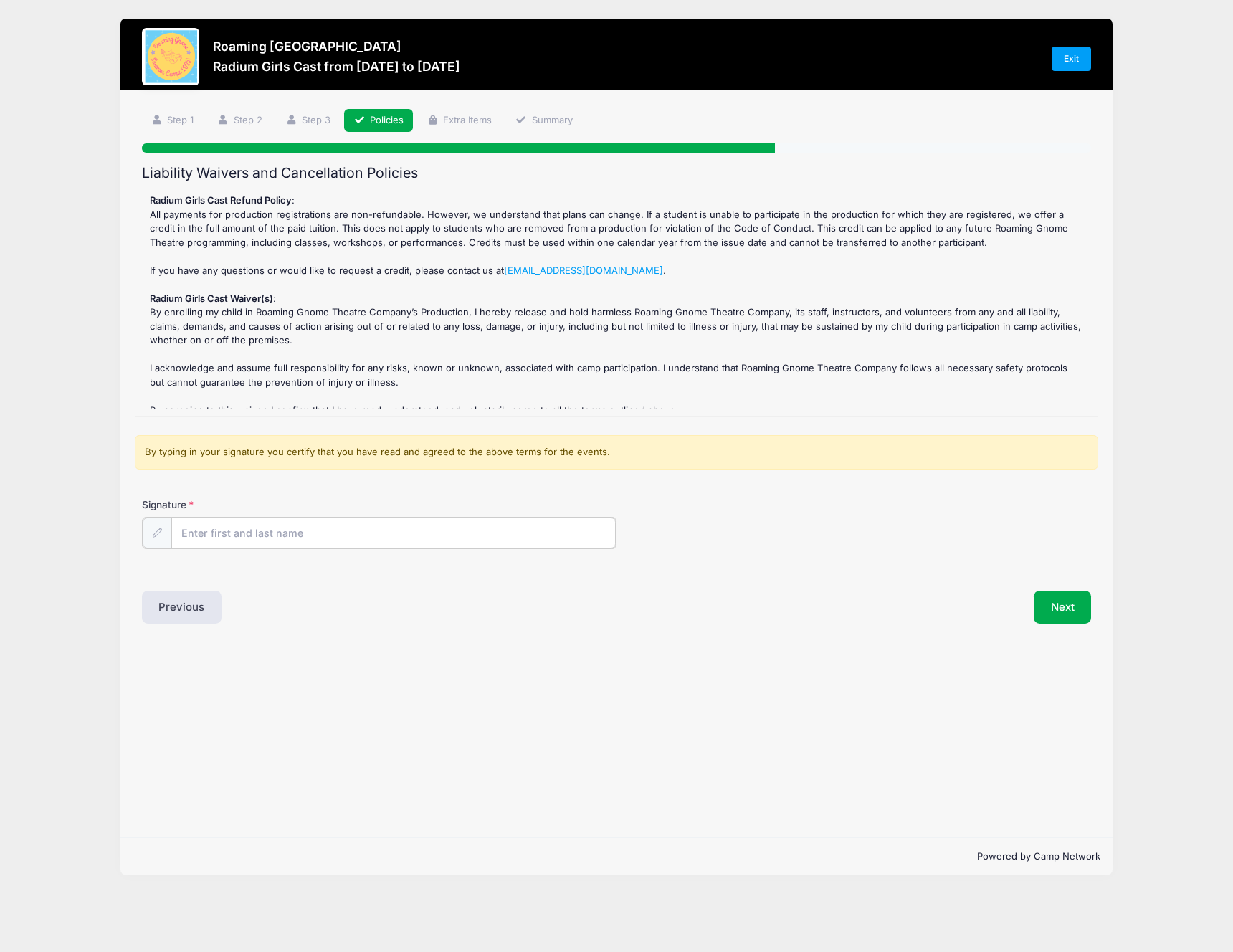
click at [334, 529] on input "Signature" at bounding box center [393, 532] width 444 height 31
type input "[PERSON_NAME]"
click at [1048, 611] on button "Next" at bounding box center [1063, 606] width 58 height 33
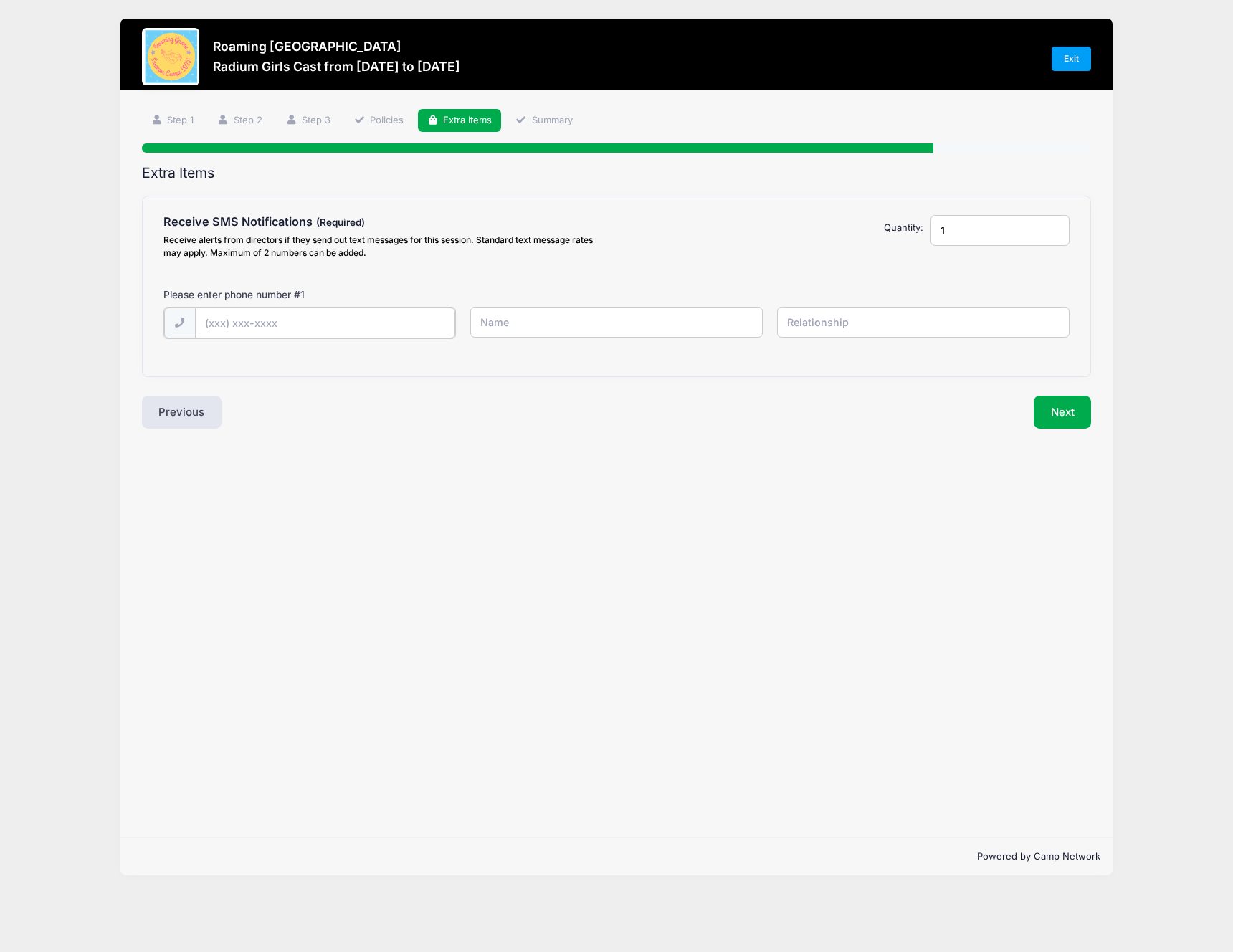
click at [0, 0] on input "text" at bounding box center [0, 0] width 0 height 0
type input "[PHONE_NUMBER]"
click at [0, 0] on input "text" at bounding box center [0, 0] width 0 height 0
type input "[PERSON_NAME]"
type input "Mother"
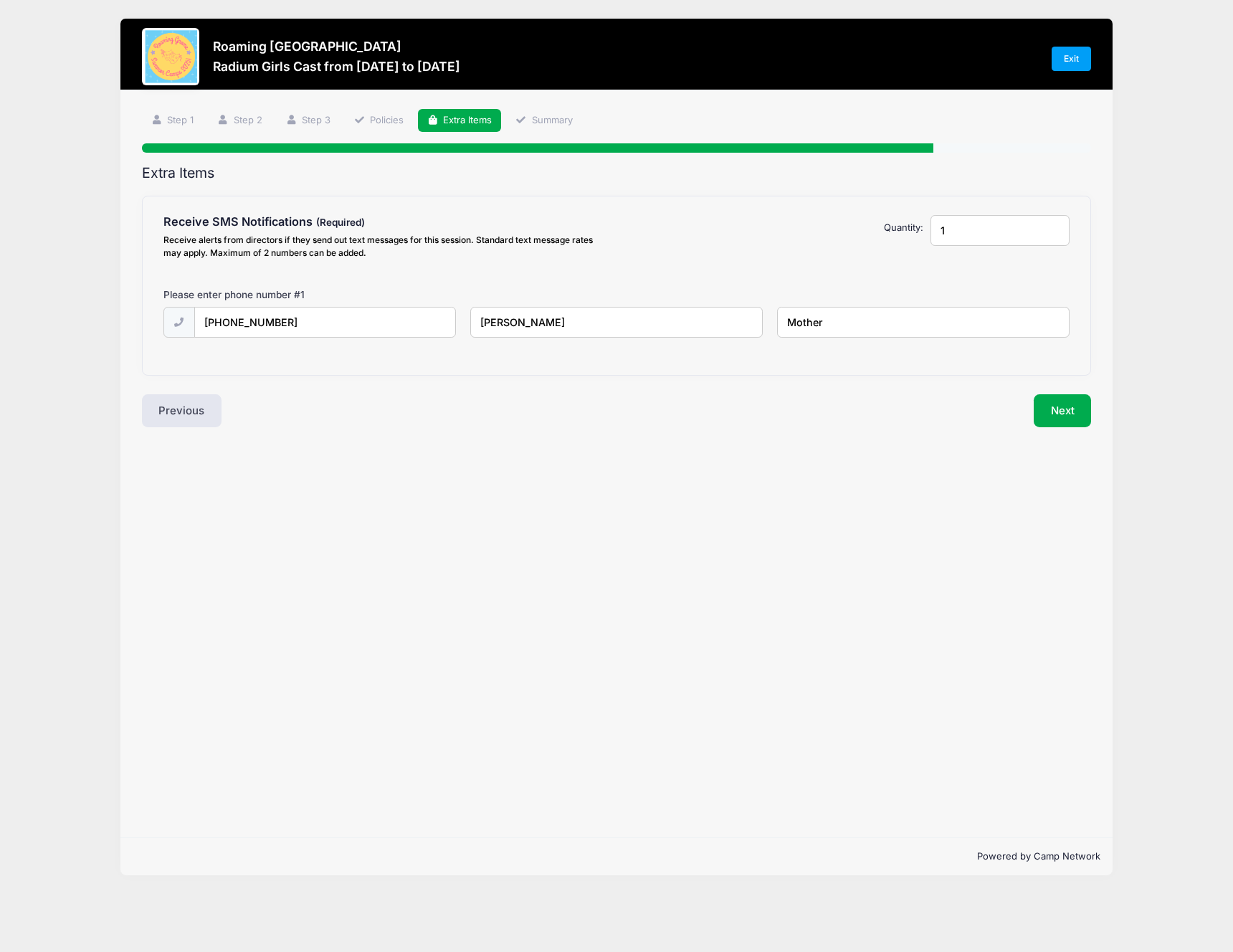
click at [1004, 227] on input "1" at bounding box center [1000, 230] width 139 height 31
type input "2"
click at [1056, 228] on input "2" at bounding box center [1000, 230] width 139 height 31
click at [0, 0] on input "text" at bounding box center [0, 0] width 0 height 0
type input "(303) 818-9939"
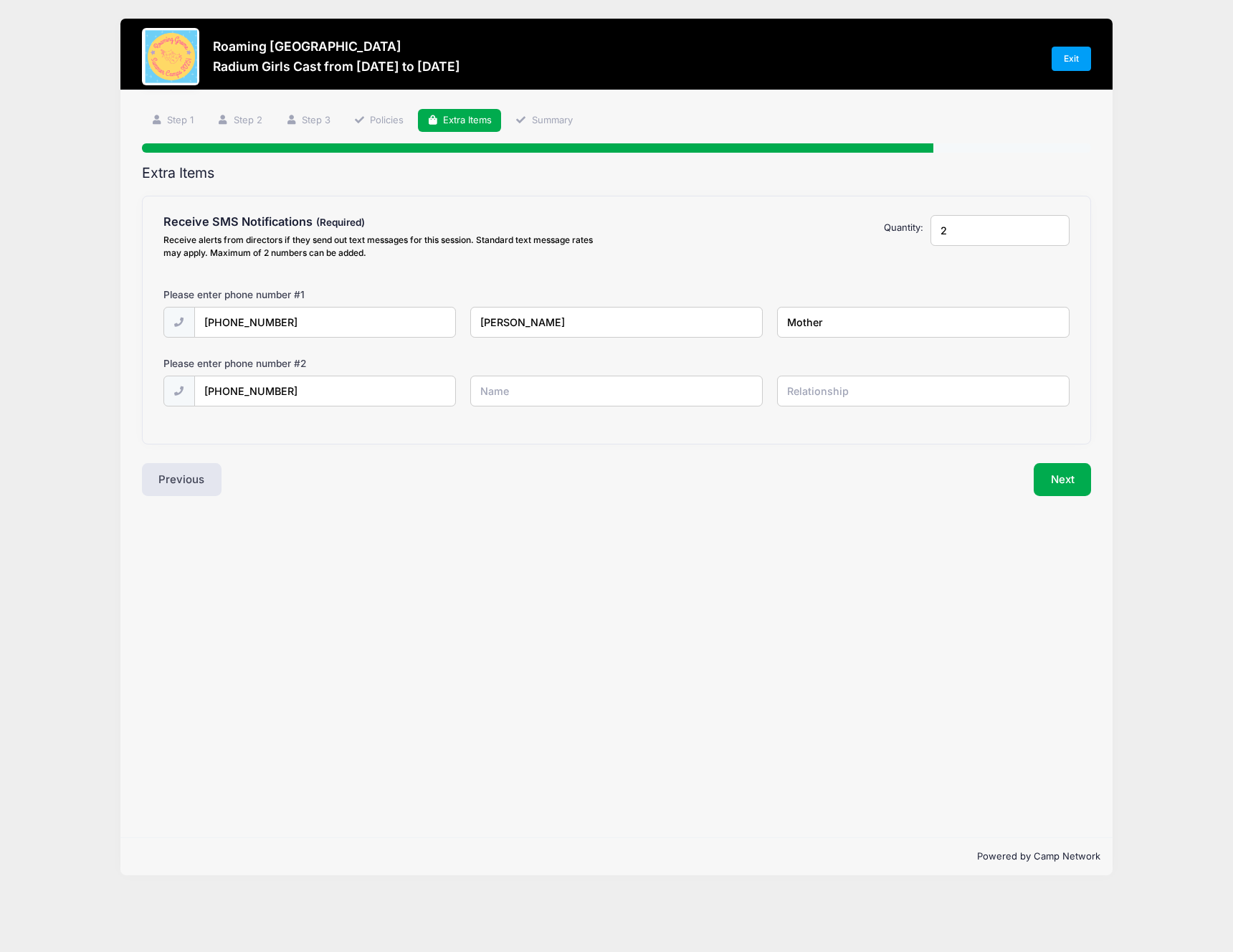
click at [0, 0] on input "text" at bounding box center [0, 0] width 0 height 0
type input "Jude Knoll"
type input "a"
type input "S"
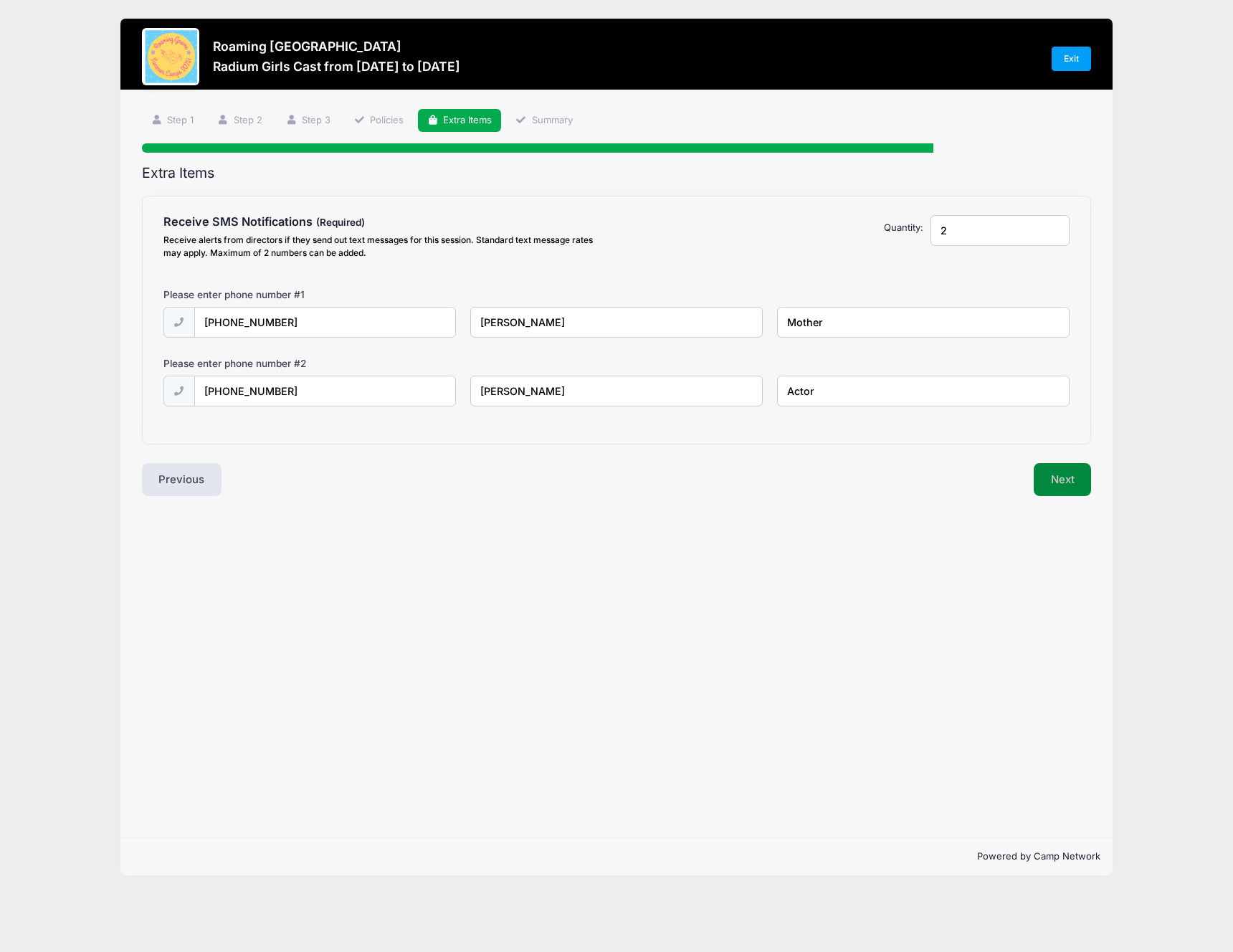
type input "Actor"
click at [1062, 480] on button "Next" at bounding box center [1063, 480] width 58 height 33
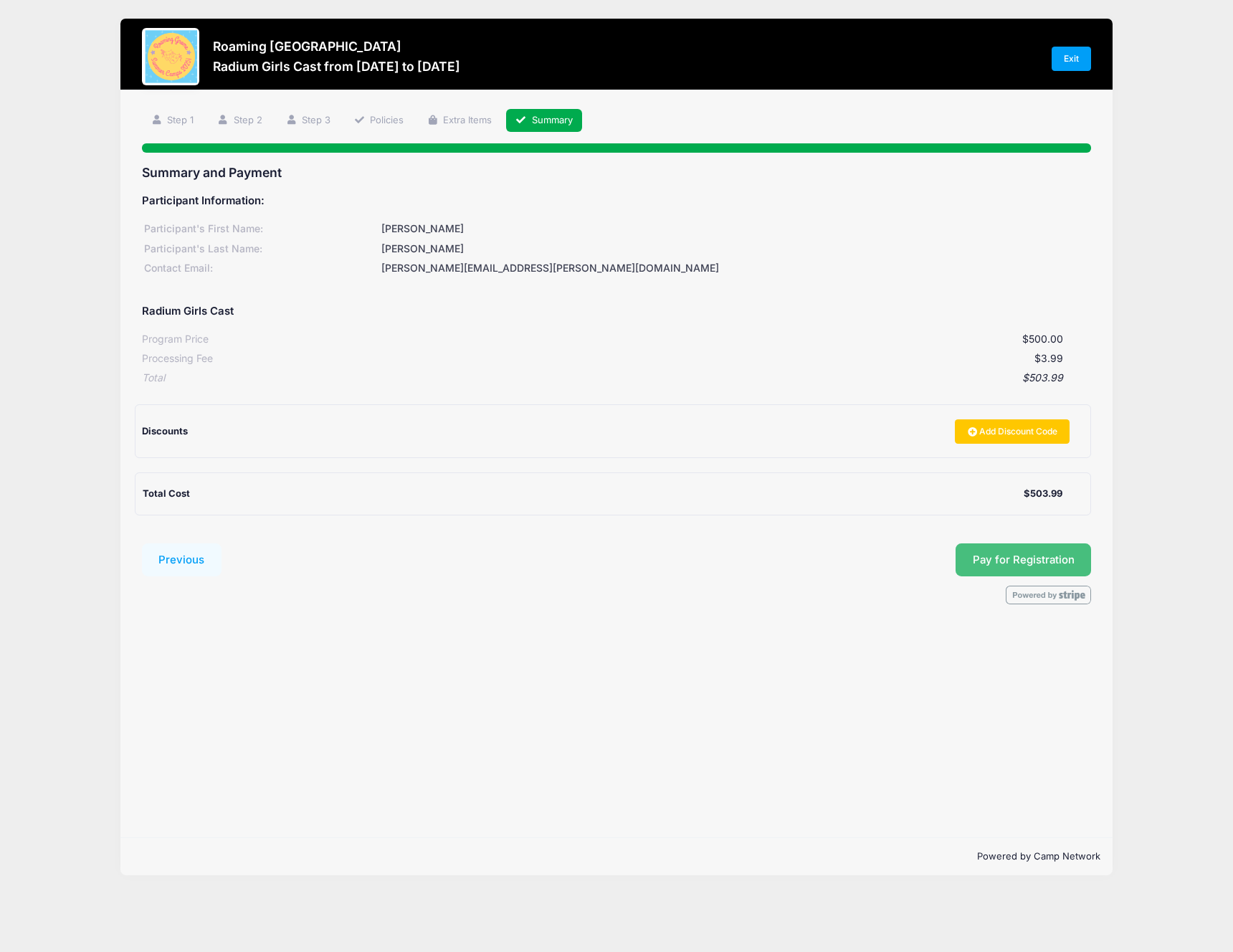
click at [1033, 562] on span "Pay for Registration" at bounding box center [1024, 559] width 102 height 12
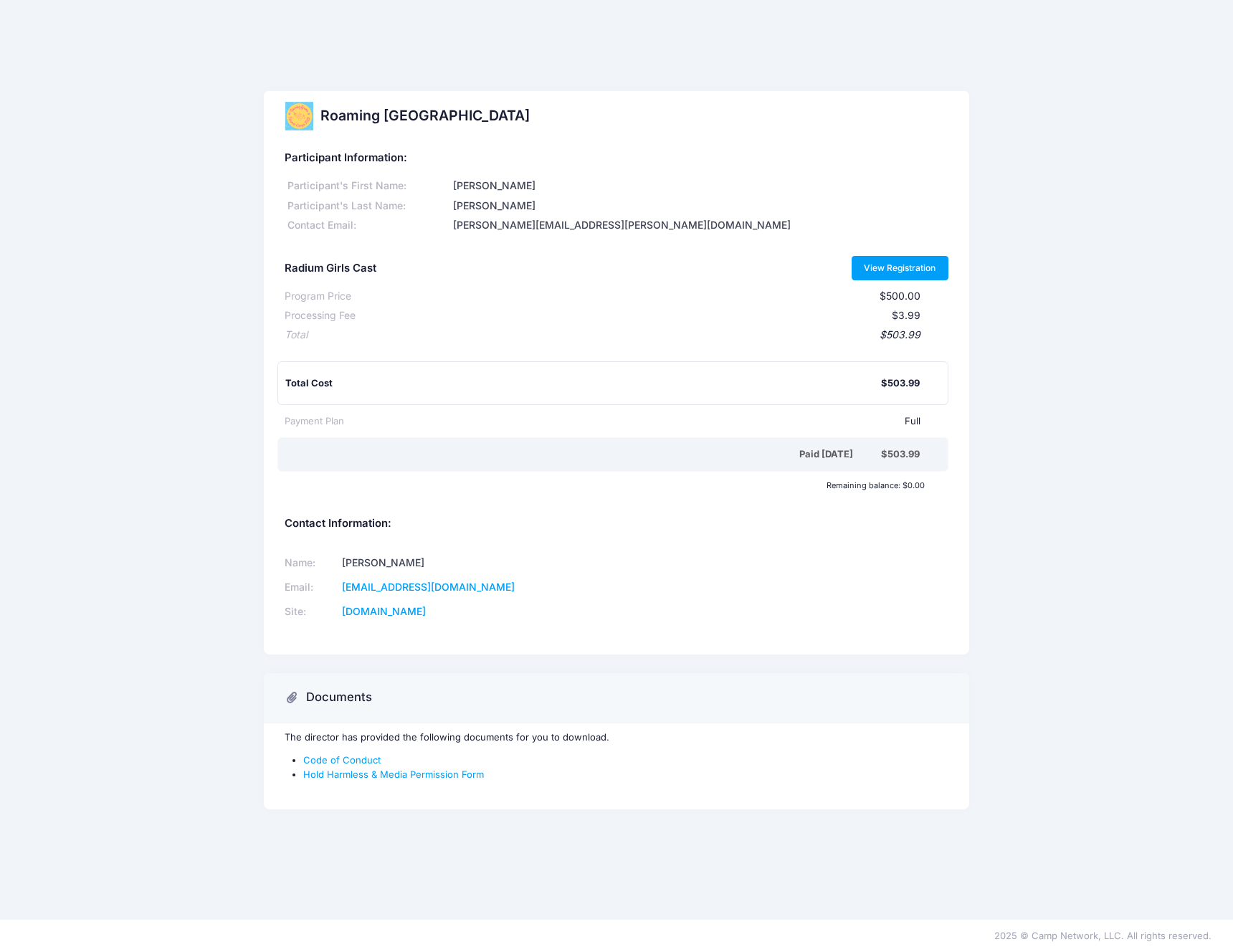
click at [921, 264] on link "View Registration" at bounding box center [900, 267] width 97 height 24
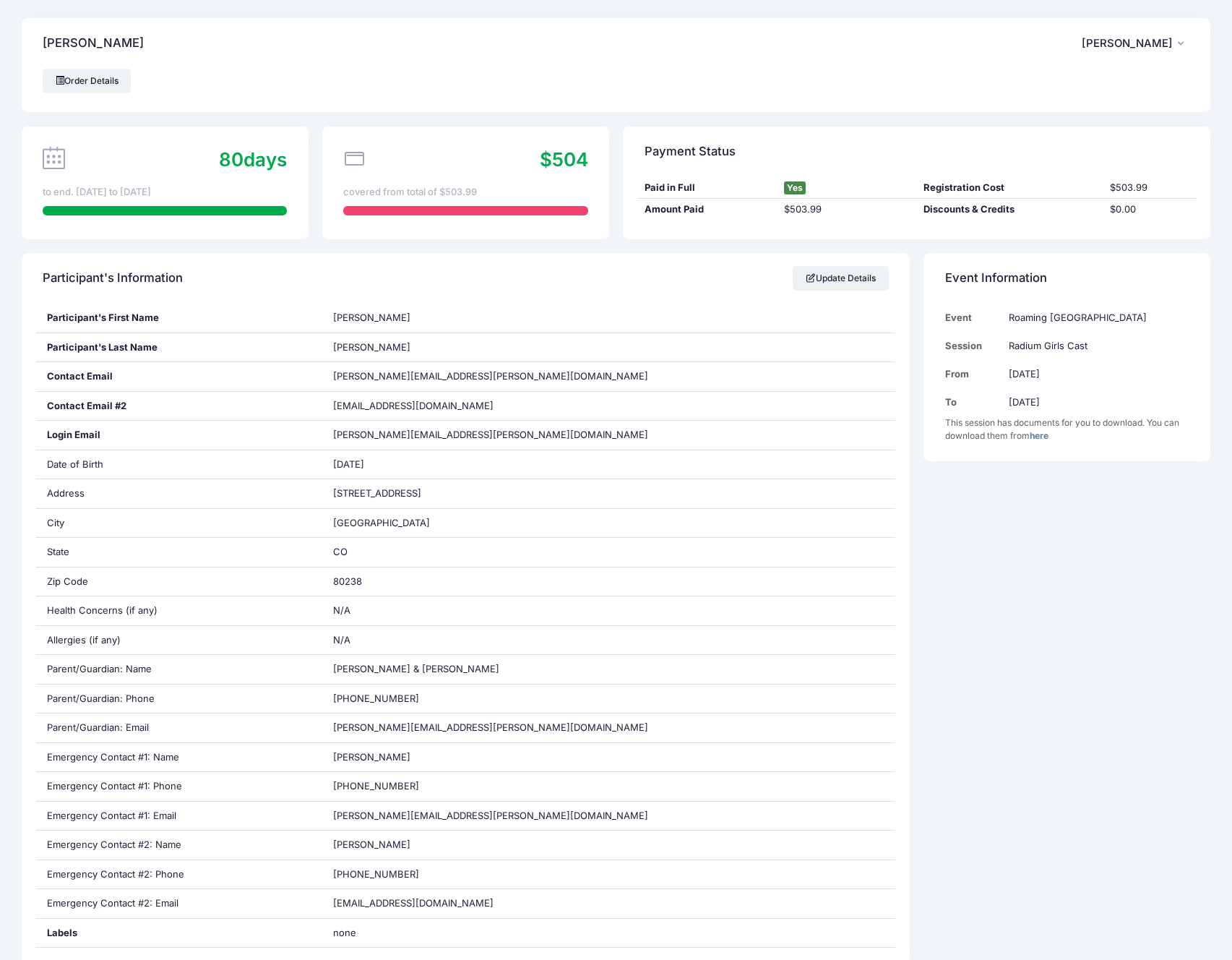
click at [1143, 29] on button "VK [PERSON_NAME]" at bounding box center [1135, 44] width 107 height 34
click at [1062, 118] on link "Logout" at bounding box center [1099, 120] width 167 height 28
